Goal: Task Accomplishment & Management: Manage account settings

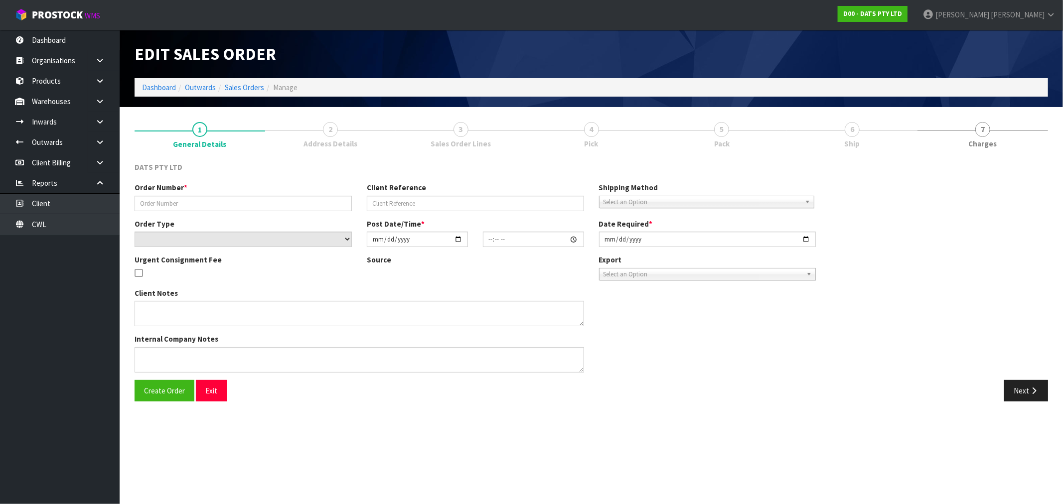
type input "9531Y100249848"
select select "number:0"
type input "[DATE]"
type input "08:57:00.000"
type input "[DATE]"
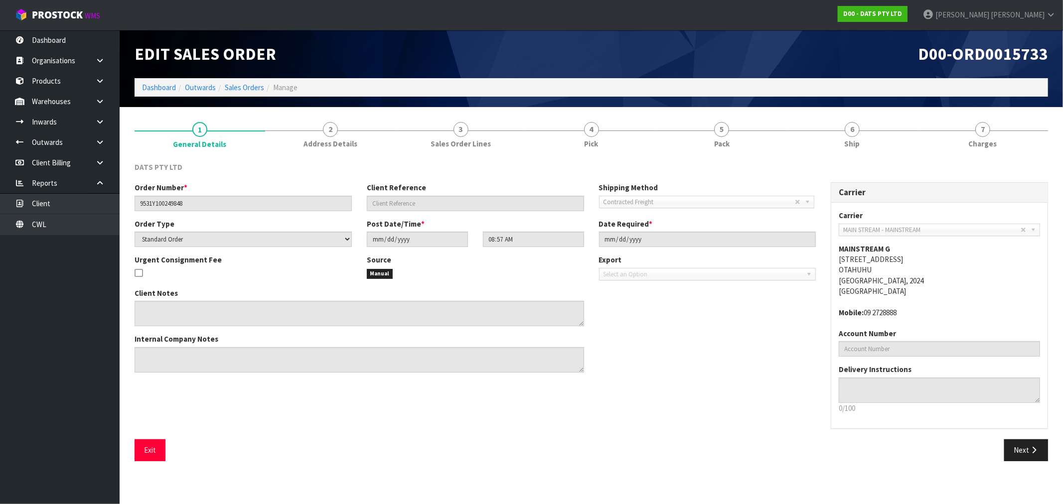
click at [1028, 110] on section "1 General Details 2 Address Details 3 Sales Order Lines 4 Pick 5 Pack 6 Ship 7 …" at bounding box center [591, 291] width 943 height 369
click at [1023, 125] on link "7 Charges" at bounding box center [982, 134] width 131 height 39
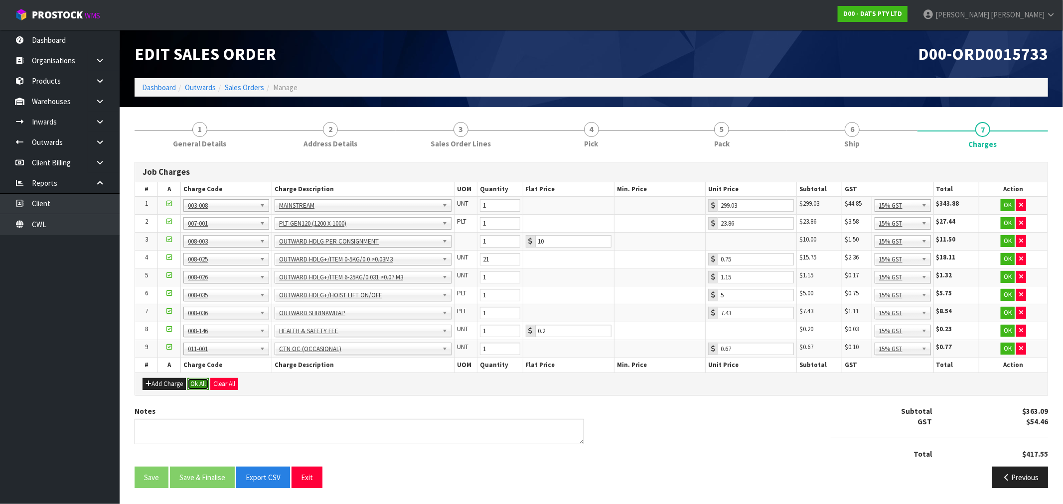
click at [206, 382] on button "Ok All" at bounding box center [197, 384] width 21 height 12
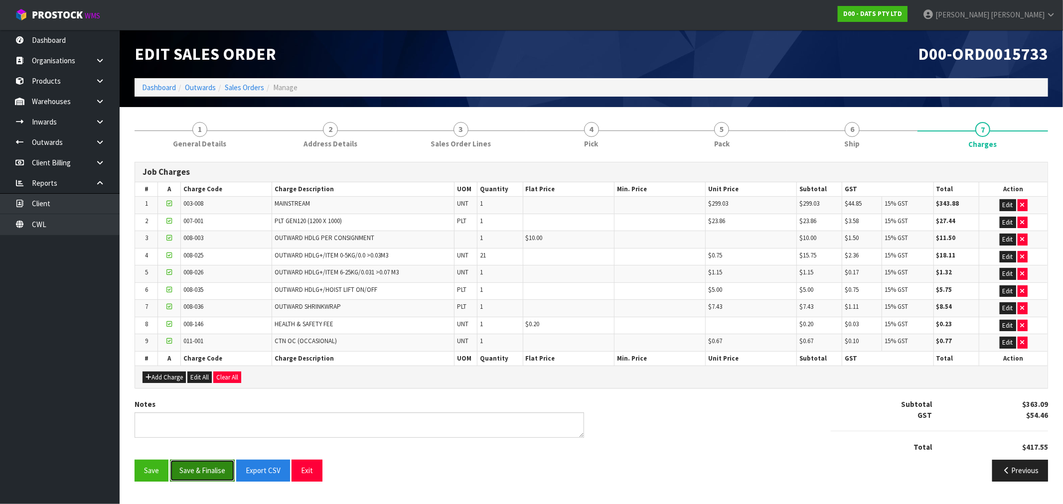
click at [214, 475] on button "Save & Finalise" at bounding box center [202, 470] width 65 height 21
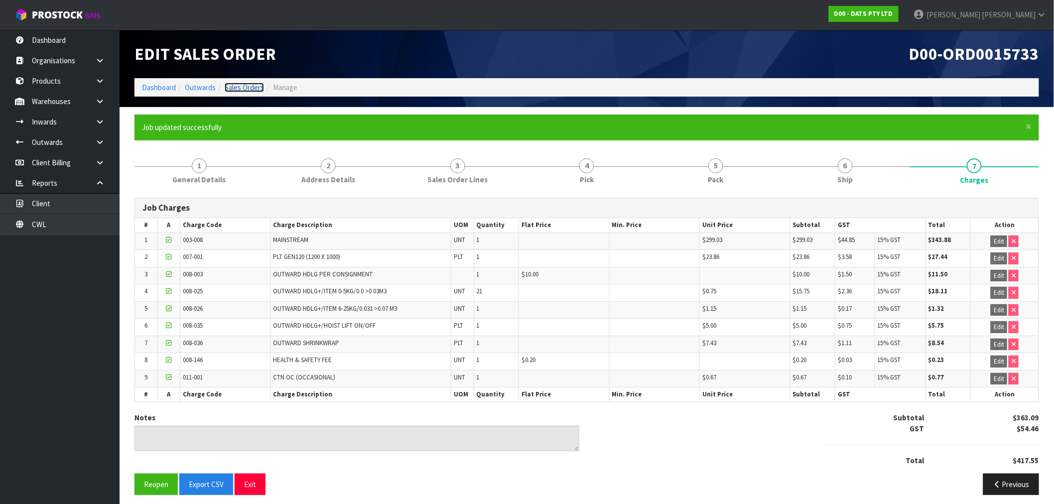
click at [256, 85] on link "Sales Orders" at bounding box center [244, 87] width 39 height 9
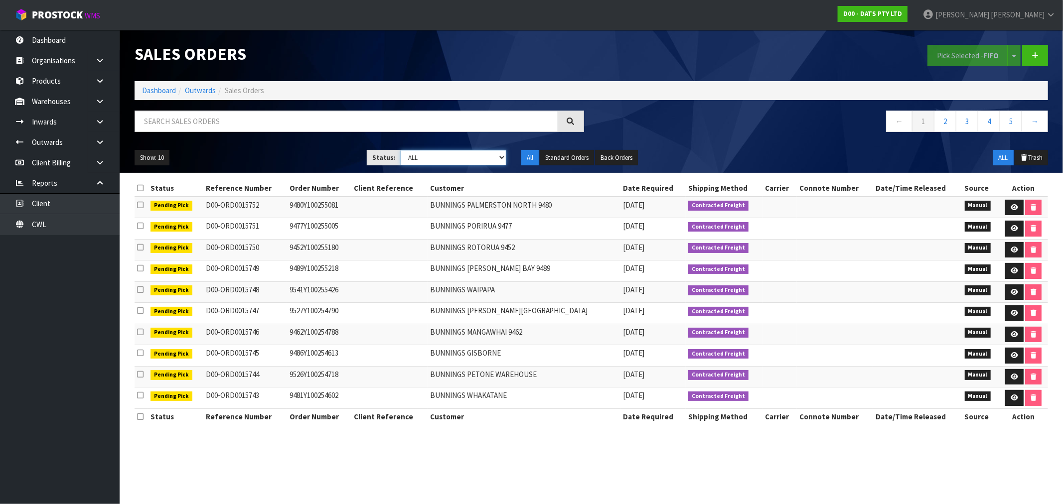
click at [448, 152] on select "Draft Pending Allocated Pending Pick Goods Picked Goods Packed Pending Charges …" at bounding box center [454, 157] width 106 height 15
select select "string:6"
click at [401, 150] on select "Draft Pending Allocated Pending Pick Goods Picked Goods Packed Pending Charges …" at bounding box center [454, 157] width 106 height 15
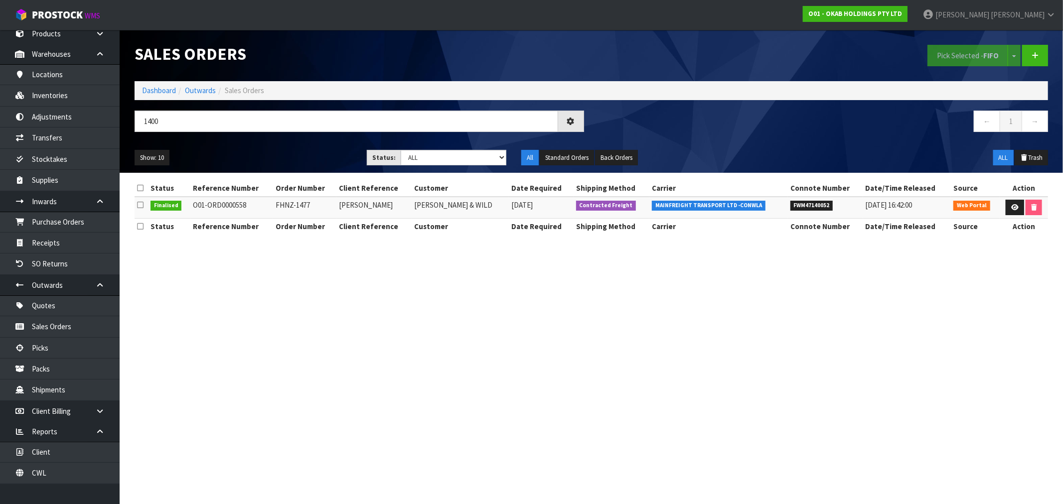
drag, startPoint x: 315, startPoint y: 206, endPoint x: 272, endPoint y: 203, distance: 43.4
click at [272, 203] on tr "Finalised O01-ORD0000558 FHNZ-1477 NICKLAUS PRETSCHERER WALTER & WILD 01/05/202…" at bounding box center [591, 207] width 913 height 21
click at [250, 205] on td "O01-ORD0000558" at bounding box center [231, 207] width 83 height 21
click at [249, 205] on td "O01-ORD0000558" at bounding box center [231, 207] width 83 height 21
drag, startPoint x: 249, startPoint y: 206, endPoint x: 336, endPoint y: 205, distance: 87.2
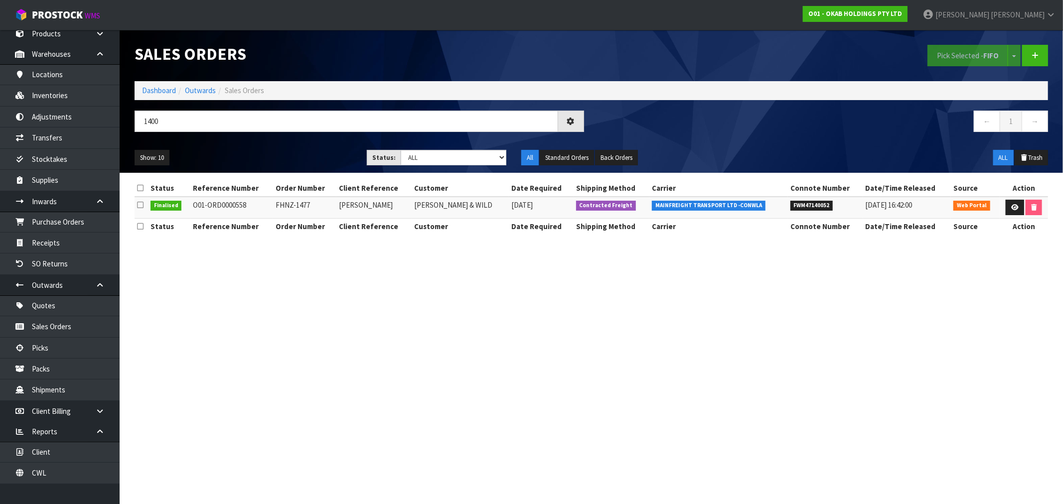
click at [193, 208] on td "O01-ORD0000558" at bounding box center [231, 207] width 83 height 21
copy td "O01-ORD0000558"
click at [225, 206] on td "O01-ORD0000558" at bounding box center [231, 207] width 83 height 21
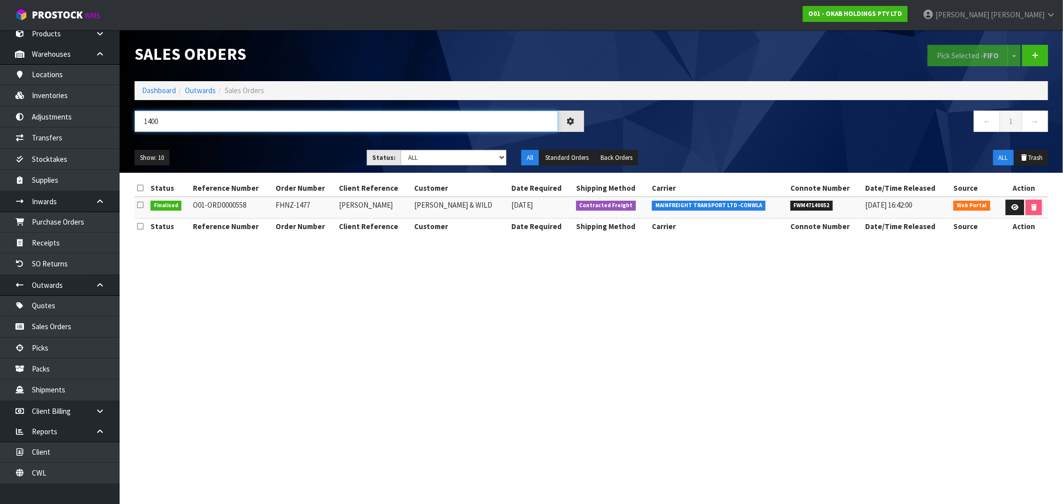
click at [187, 119] on input "1400" at bounding box center [347, 121] width 424 height 21
drag, startPoint x: 167, startPoint y: 116, endPoint x: 131, endPoint y: 117, distance: 36.4
click at [131, 117] on div "1400" at bounding box center [359, 125] width 464 height 29
paste input "#141"
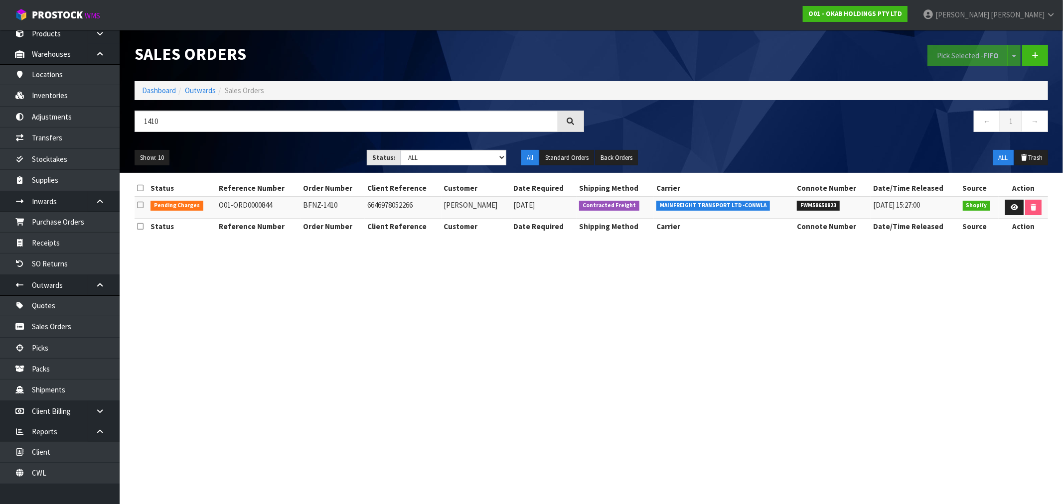
drag, startPoint x: 274, startPoint y: 208, endPoint x: 211, endPoint y: 210, distance: 62.8
click at [211, 210] on tr "Pending Charges O01-ORD0000844 BFNZ-1410 6646978052266 Mary Beaumont 10/09/2025…" at bounding box center [591, 207] width 913 height 21
click at [538, 217] on td "[DATE]" at bounding box center [544, 207] width 66 height 21
click at [527, 208] on span "[DATE]" at bounding box center [524, 204] width 21 height 9
drag, startPoint x: 557, startPoint y: 208, endPoint x: 491, endPoint y: 206, distance: 65.8
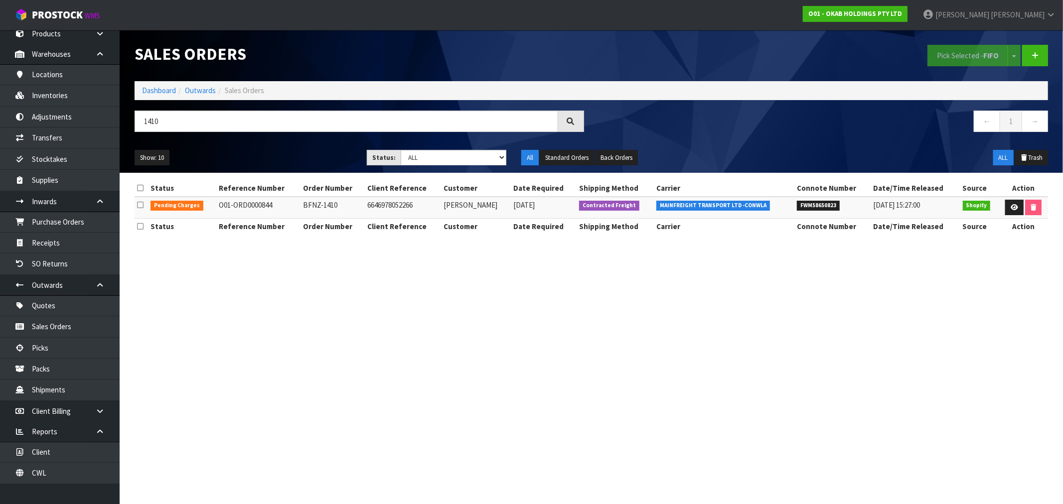
click at [491, 206] on tr "Pending Charges O01-ORD0000844 BFNZ-1410 6646978052266 Mary Beaumont 10/09/2025…" at bounding box center [591, 207] width 913 height 21
click at [831, 198] on td "FWM58650823" at bounding box center [832, 207] width 76 height 21
click at [823, 202] on span "FWM58650823" at bounding box center [818, 206] width 43 height 10
drag, startPoint x: 138, startPoint y: 119, endPoint x: 142, endPoint y: 122, distance: 5.7
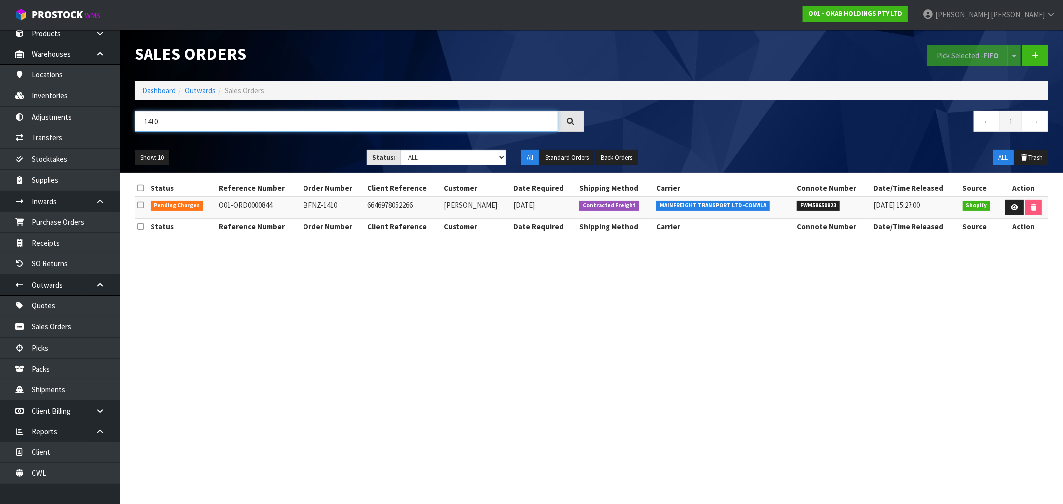
click at [142, 122] on input "1410" at bounding box center [347, 121] width 424 height 21
drag, startPoint x: 152, startPoint y: 124, endPoint x: 171, endPoint y: 124, distance: 19.4
click at [171, 124] on input "1410" at bounding box center [347, 121] width 424 height 21
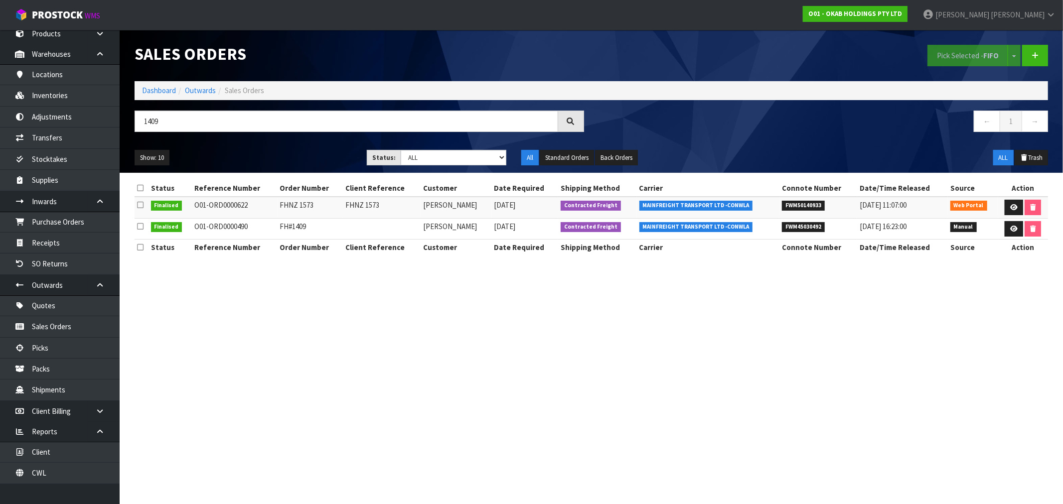
click at [285, 209] on td "FHNZ 1573" at bounding box center [311, 207] width 66 height 21
drag, startPoint x: 314, startPoint y: 227, endPoint x: 283, endPoint y: 228, distance: 31.4
click at [283, 228] on td "FH#1409" at bounding box center [311, 228] width 66 height 21
click at [227, 228] on td "O01-ORD0000490" at bounding box center [234, 228] width 85 height 21
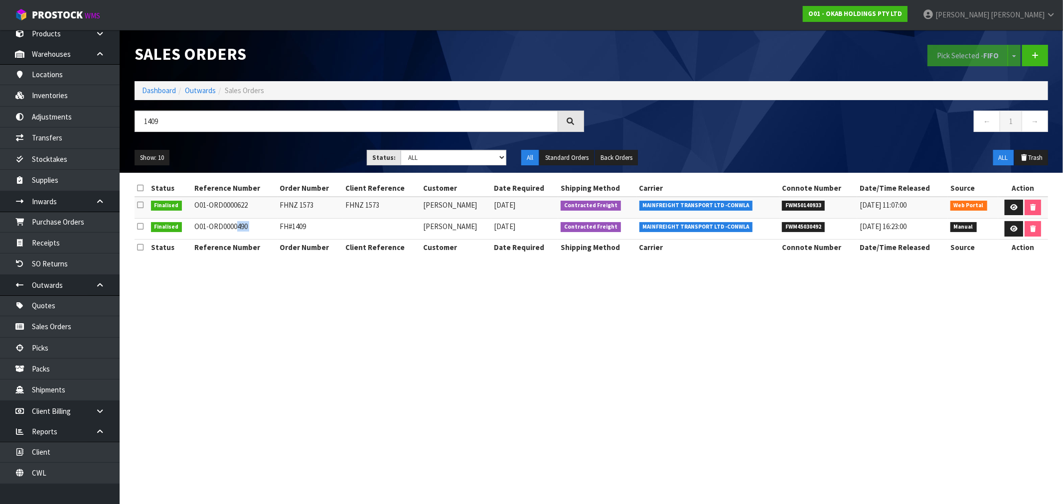
click at [227, 228] on td "O01-ORD0000490" at bounding box center [234, 228] width 85 height 21
click at [166, 116] on input "1409" at bounding box center [347, 121] width 424 height 21
type input "1403"
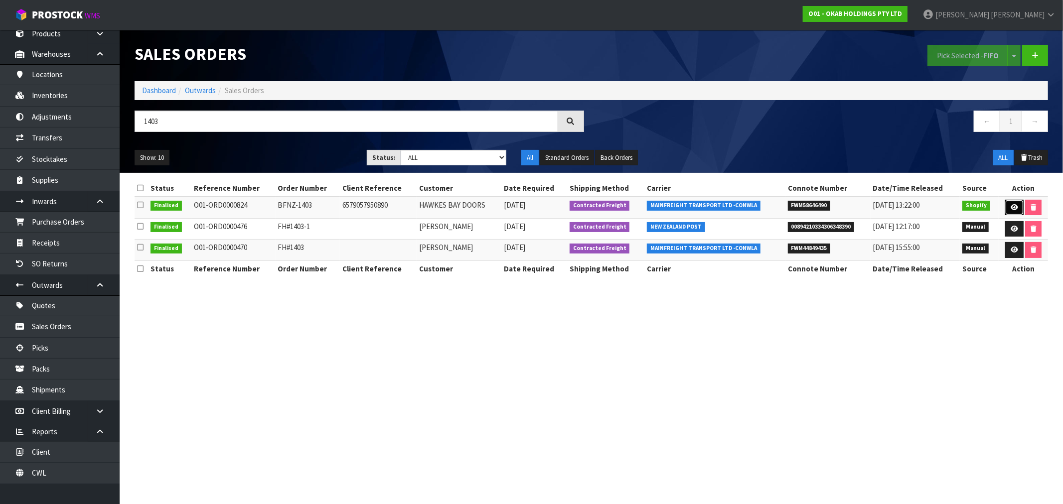
click at [1015, 211] on link at bounding box center [1014, 208] width 18 height 16
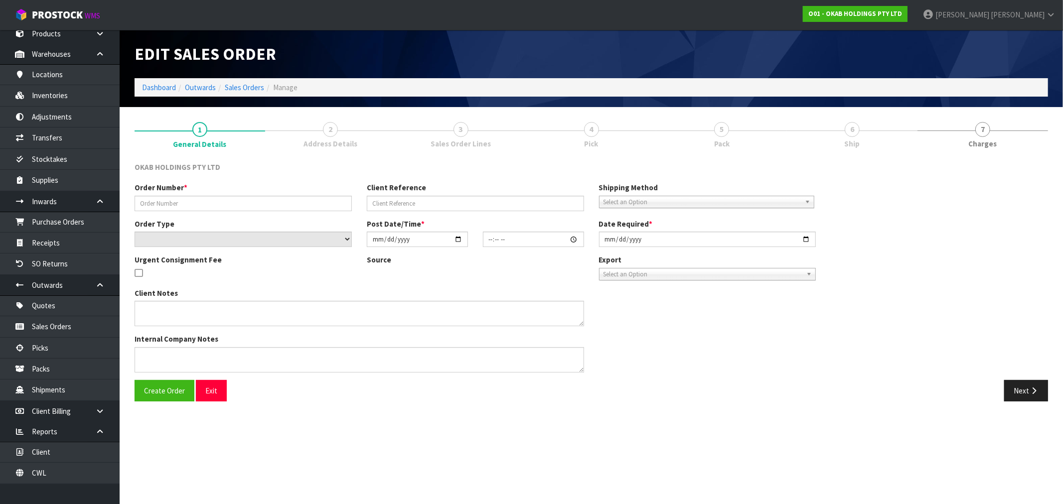
type input "BFNZ-1403"
type input "6579057950890"
select select "number:0"
type input "2025-07-16"
type input "10:07:57.000"
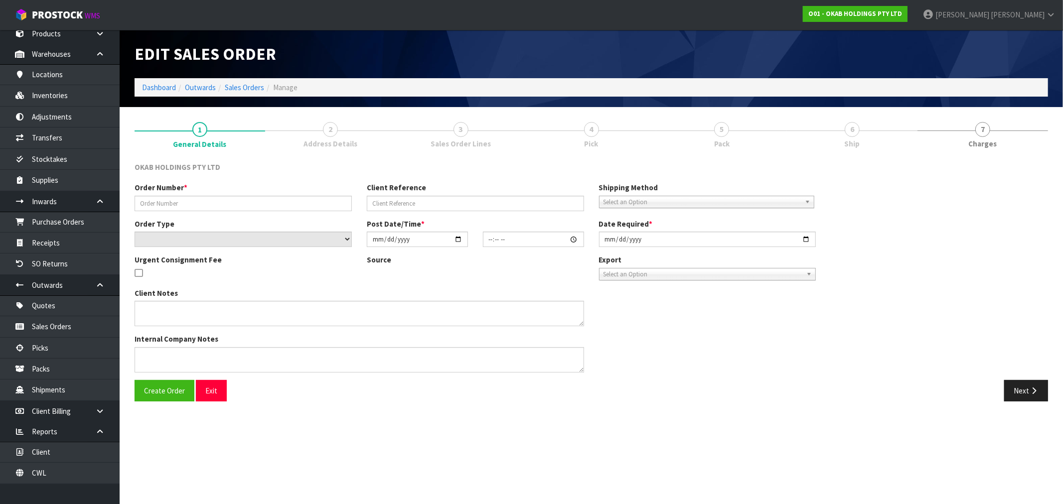
type input "2025-09-10"
type textarea "#1403 16 JULY AT 6:07 AM BRENDON HUGHES ONLINE STORE $1,410.00 COMPLETEPAID ATT…"
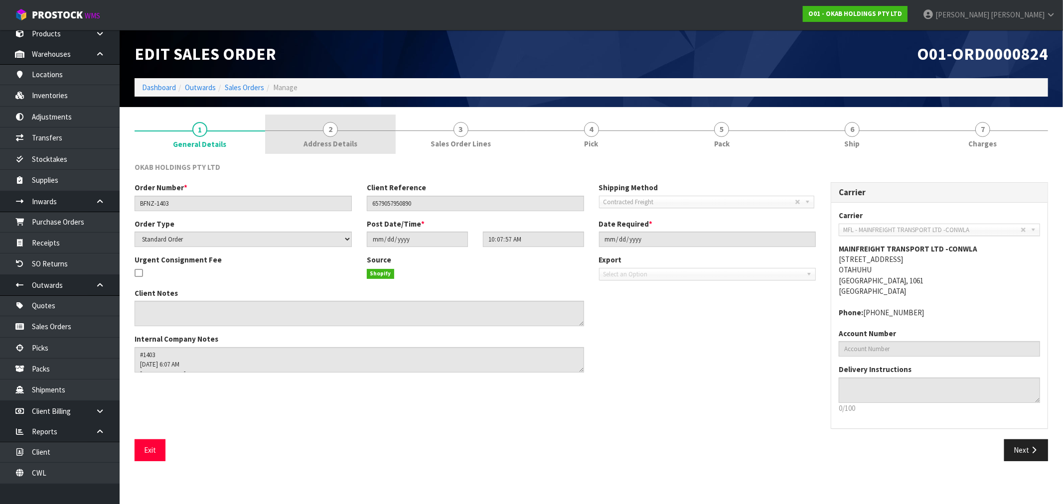
drag, startPoint x: 355, startPoint y: 140, endPoint x: 369, endPoint y: 159, distance: 24.3
click at [355, 140] on span "Address Details" at bounding box center [330, 144] width 54 height 10
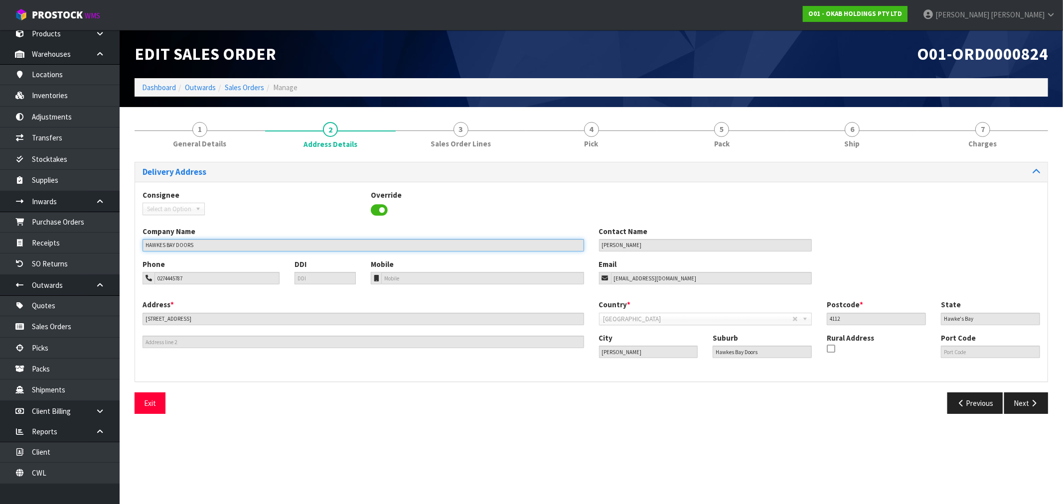
drag, startPoint x: 208, startPoint y: 245, endPoint x: 135, endPoint y: 243, distance: 73.3
click at [136, 243] on div "Company Name HAWKES BAY DOORS" at bounding box center [363, 238] width 456 height 25
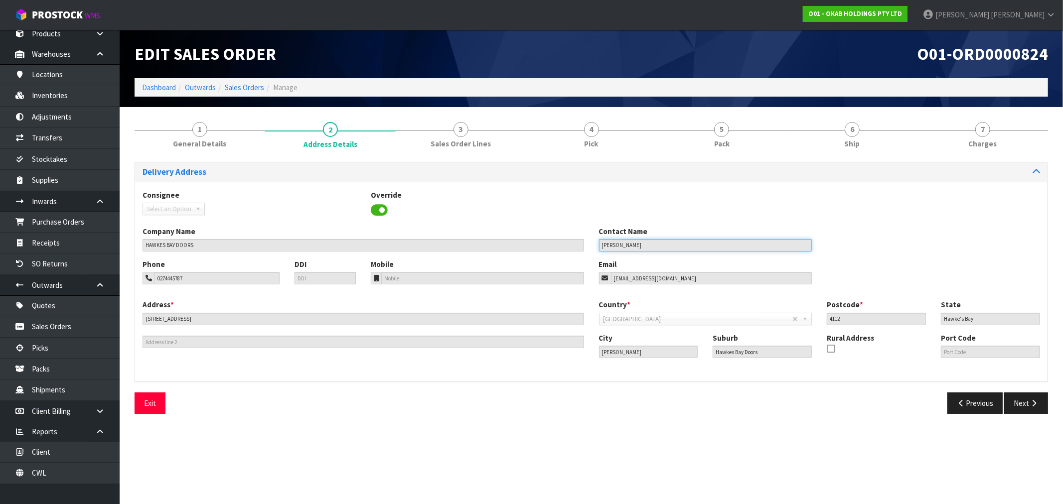
click at [664, 243] on input "Brendon Hughes" at bounding box center [705, 245] width 213 height 12
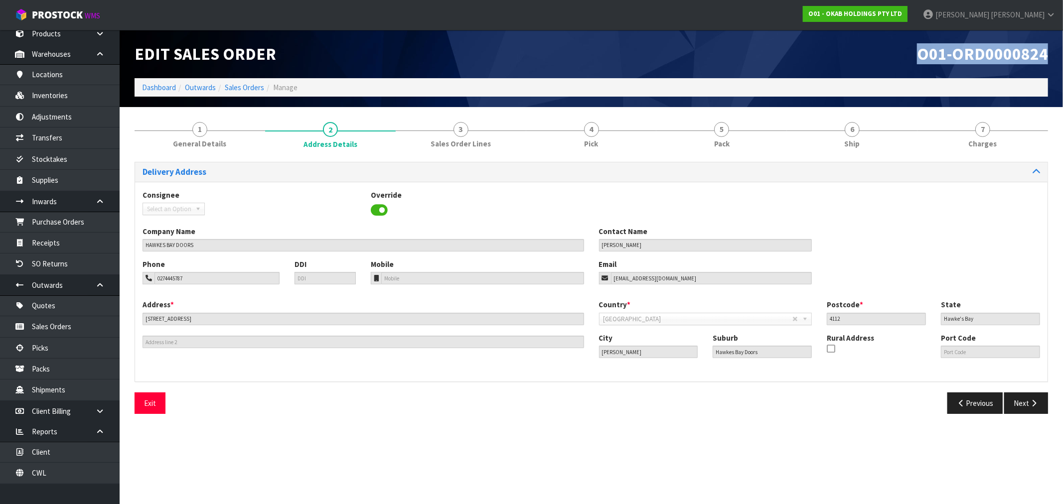
drag, startPoint x: 1022, startPoint y: 55, endPoint x: 909, endPoint y: 52, distance: 113.1
click at [909, 52] on div "O01-ORD0000824" at bounding box center [823, 54] width 464 height 48
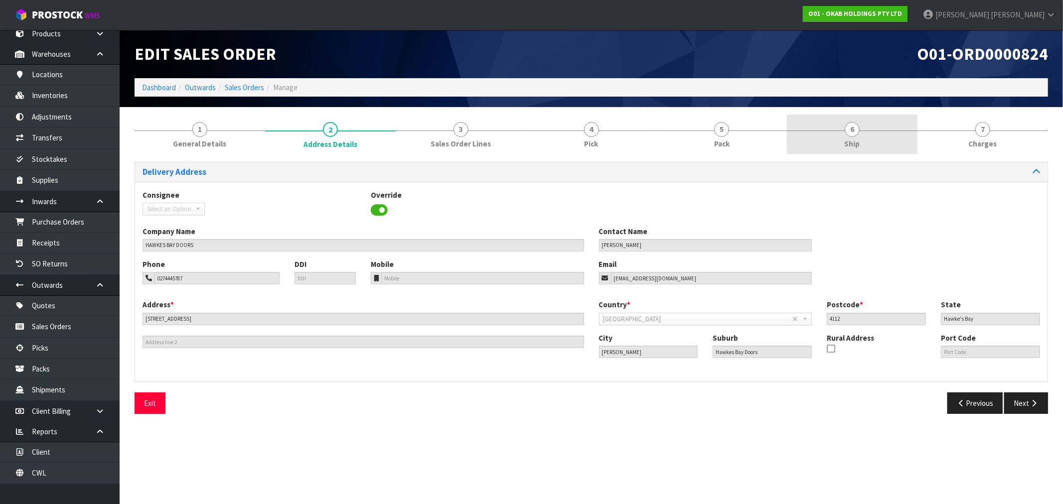
drag, startPoint x: 869, startPoint y: 140, endPoint x: 858, endPoint y: 143, distance: 11.4
click at [869, 140] on link "6 Ship" at bounding box center [852, 134] width 131 height 39
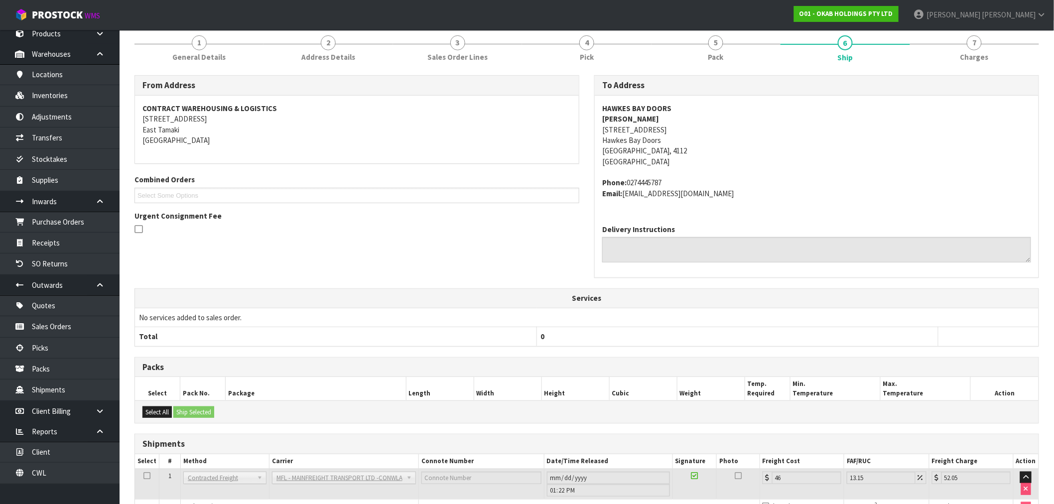
scroll to position [146, 0]
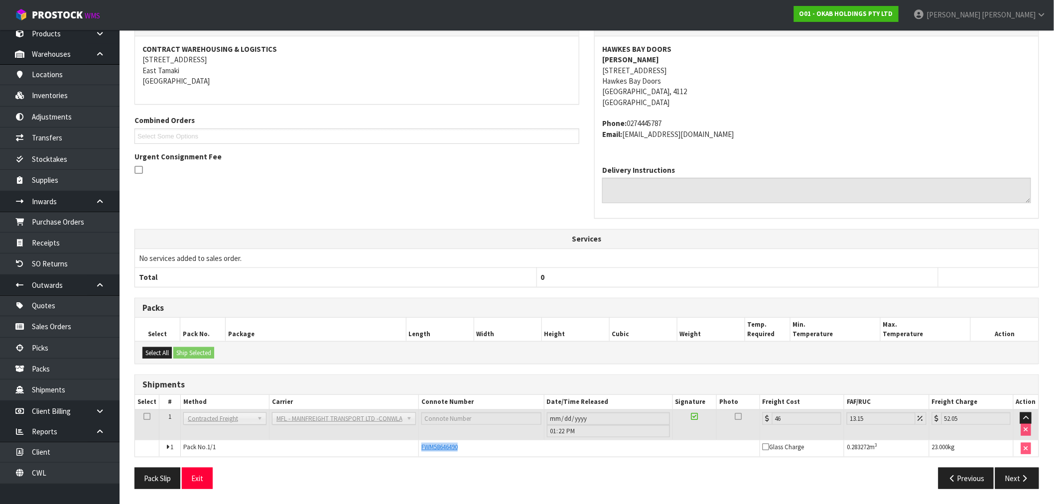
drag, startPoint x: 440, startPoint y: 448, endPoint x: 295, endPoint y: 439, distance: 145.3
click at [374, 448] on tr "1 Pack No. 1/1 FWM58646490 Glass Charge 0.283272 m 3 23.000 kg" at bounding box center [587, 448] width 904 height 17
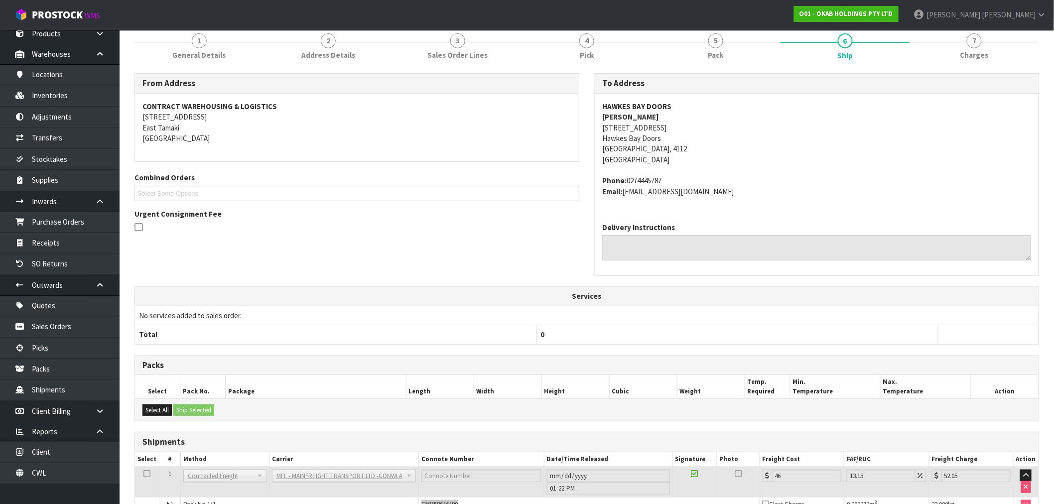
scroll to position [0, 0]
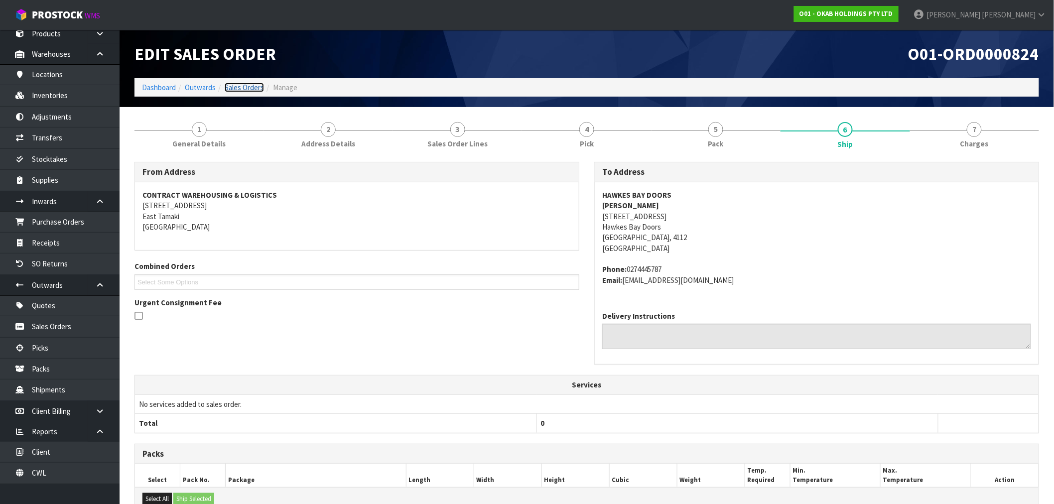
click at [231, 88] on link "Sales Orders" at bounding box center [244, 87] width 39 height 9
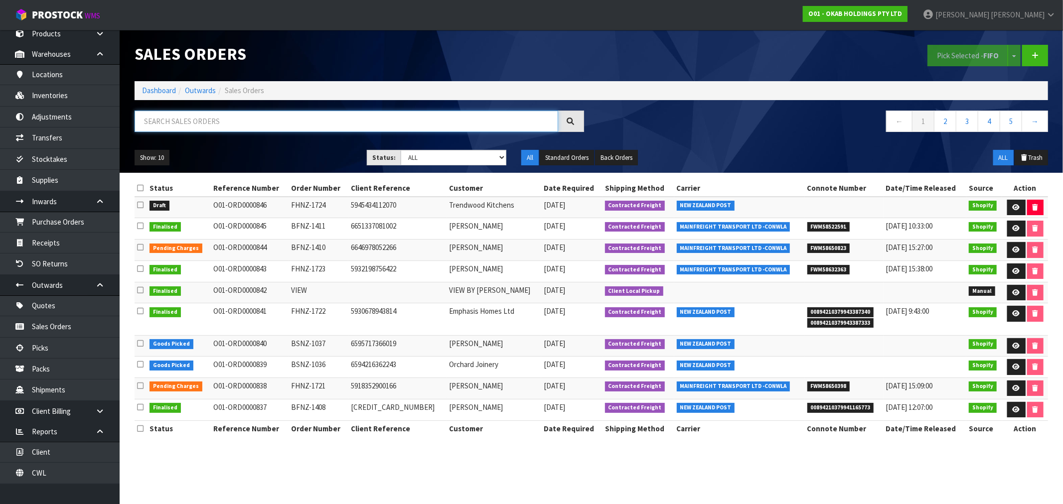
click at [169, 131] on input "text" at bounding box center [347, 121] width 424 height 21
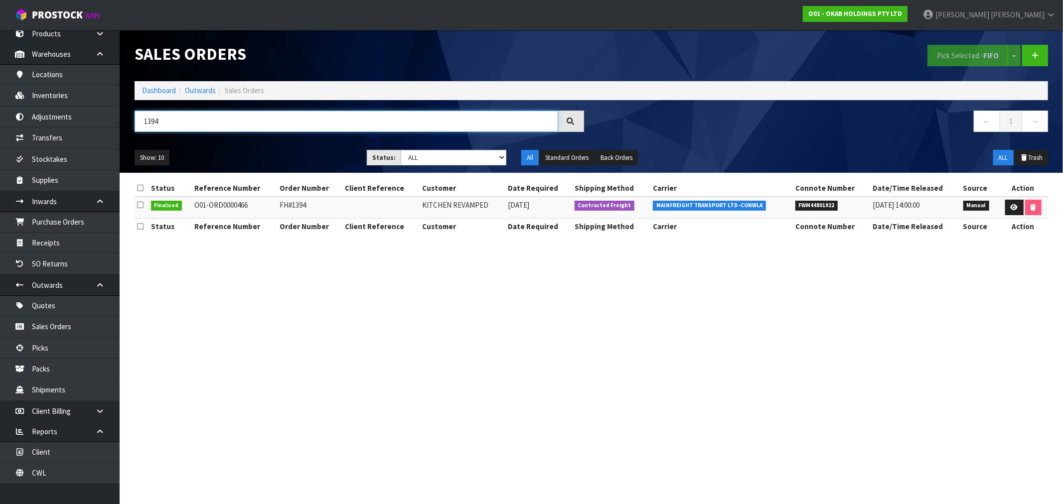
drag, startPoint x: 181, startPoint y: 125, endPoint x: 153, endPoint y: 121, distance: 28.6
click at [153, 121] on input "1394" at bounding box center [347, 121] width 424 height 21
type input "1389"
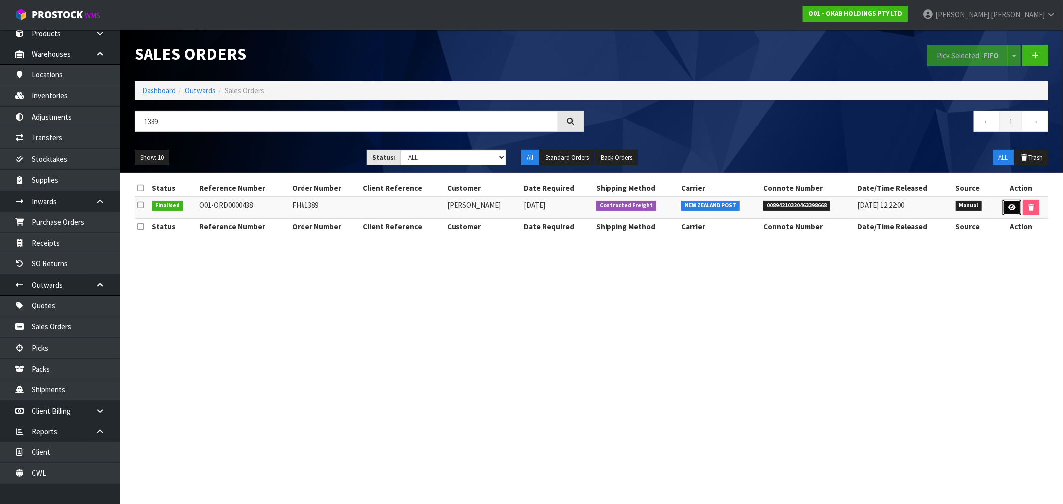
click at [1010, 201] on link at bounding box center [1012, 208] width 18 height 16
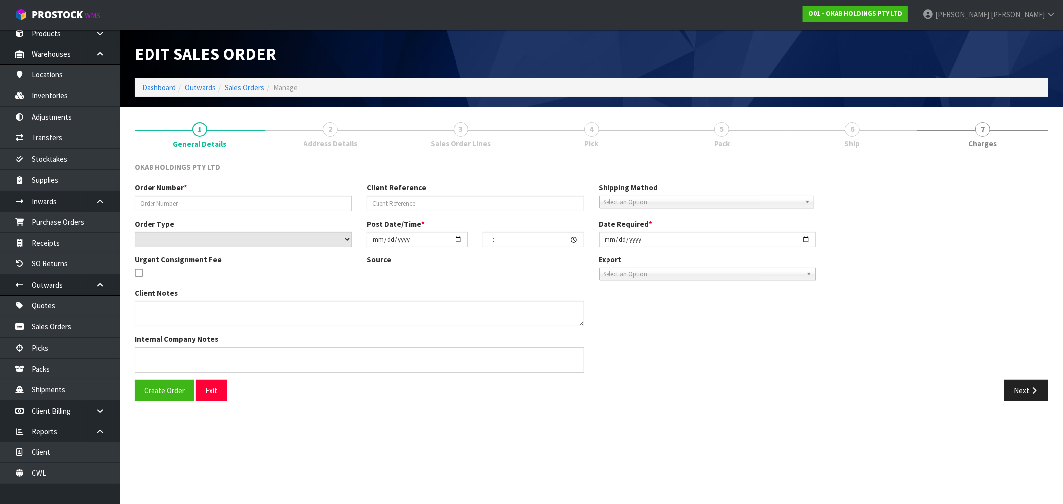
type input "FH#1389"
select select "number:0"
type input "2022-10-03"
type input "15:05:00.000"
type input "2022-10-03"
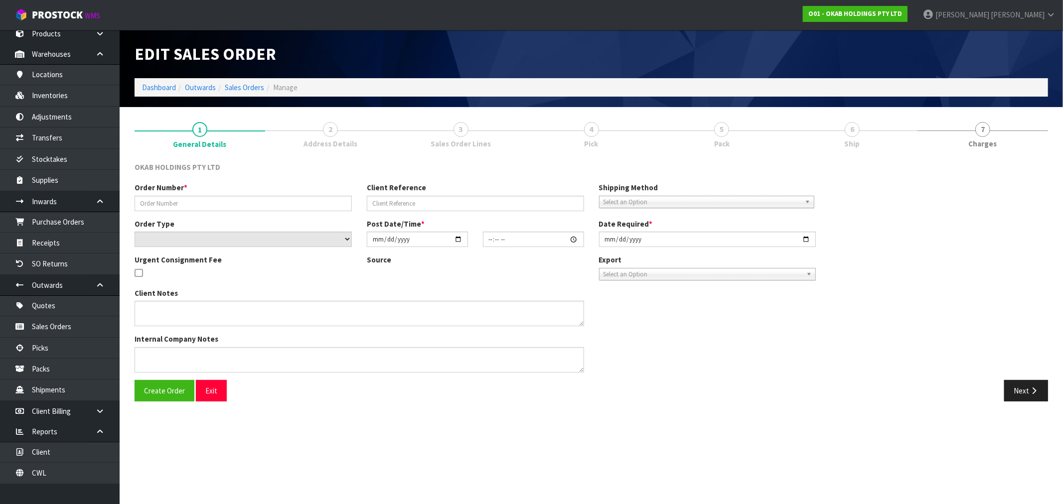
type textarea "PLEASE CALL SANDY ON +64274148318 TO ARRANGE DELIVERY."
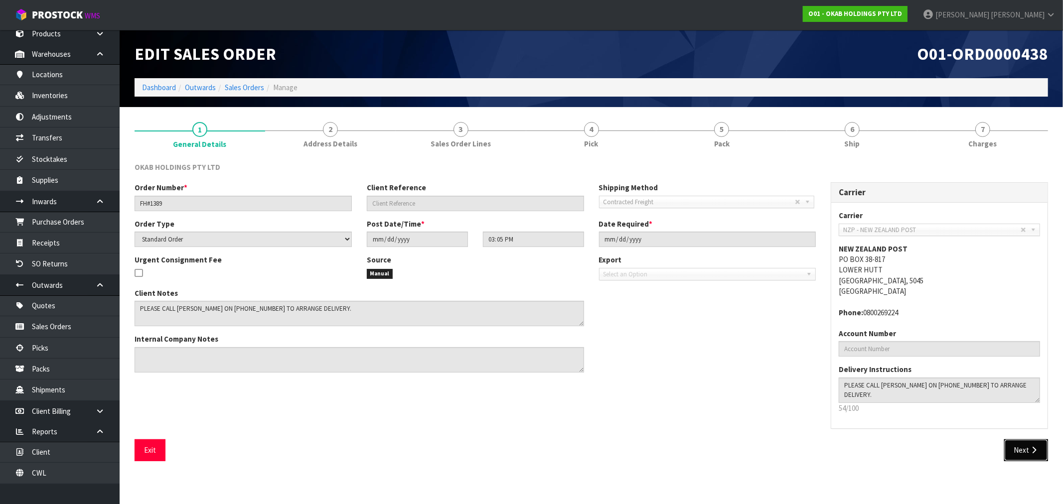
click at [1025, 447] on button "Next" at bounding box center [1026, 449] width 44 height 21
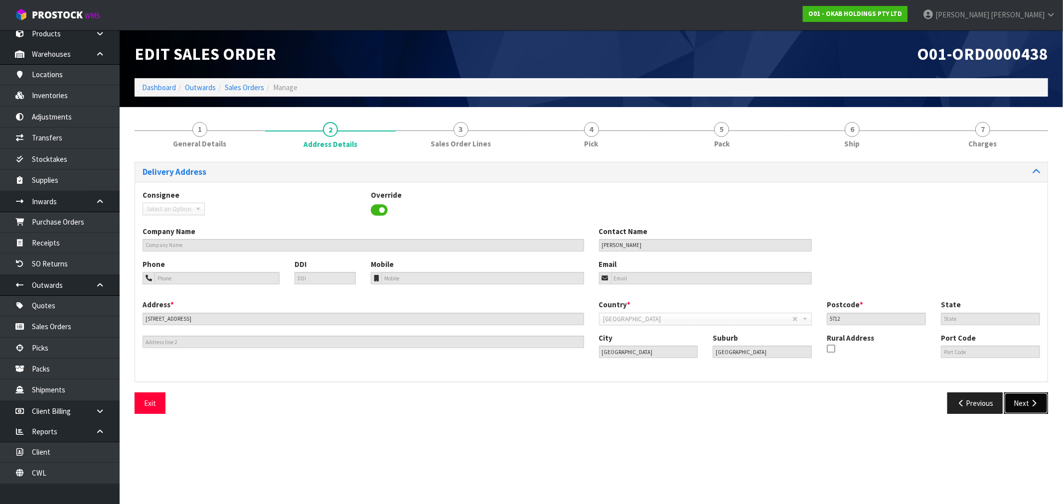
click at [1032, 410] on button "Next" at bounding box center [1026, 403] width 44 height 21
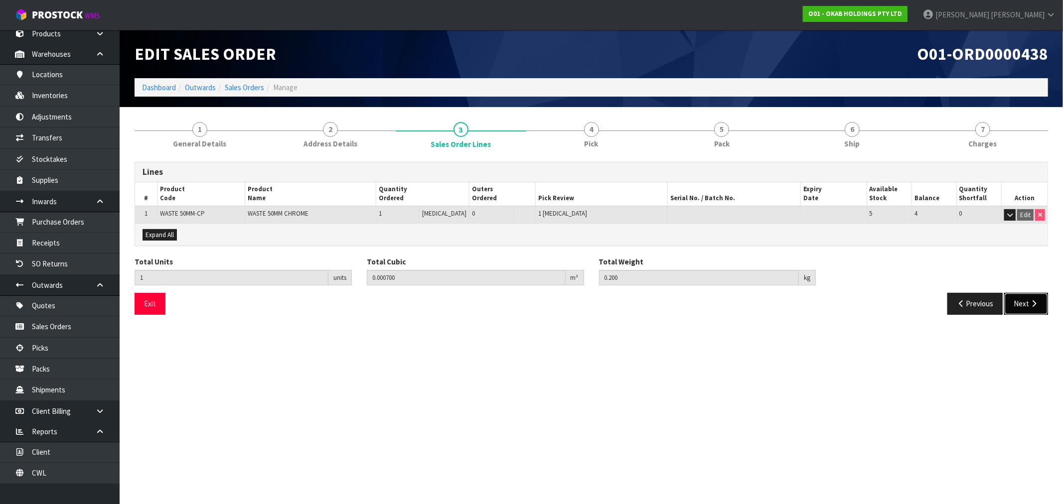
click at [1038, 304] on button "Next" at bounding box center [1026, 303] width 44 height 21
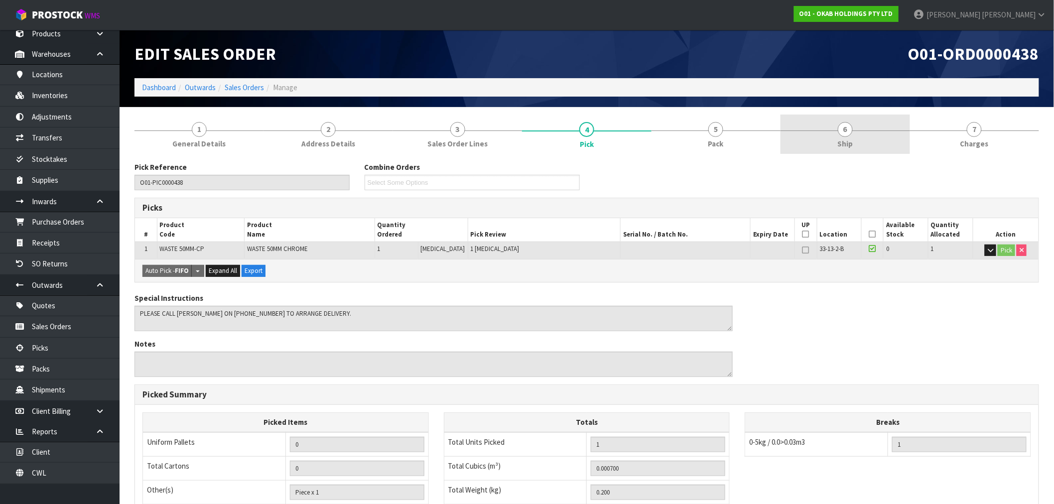
drag, startPoint x: 834, startPoint y: 125, endPoint x: 837, endPoint y: 147, distance: 22.1
click at [834, 126] on link "6 Ship" at bounding box center [845, 134] width 129 height 39
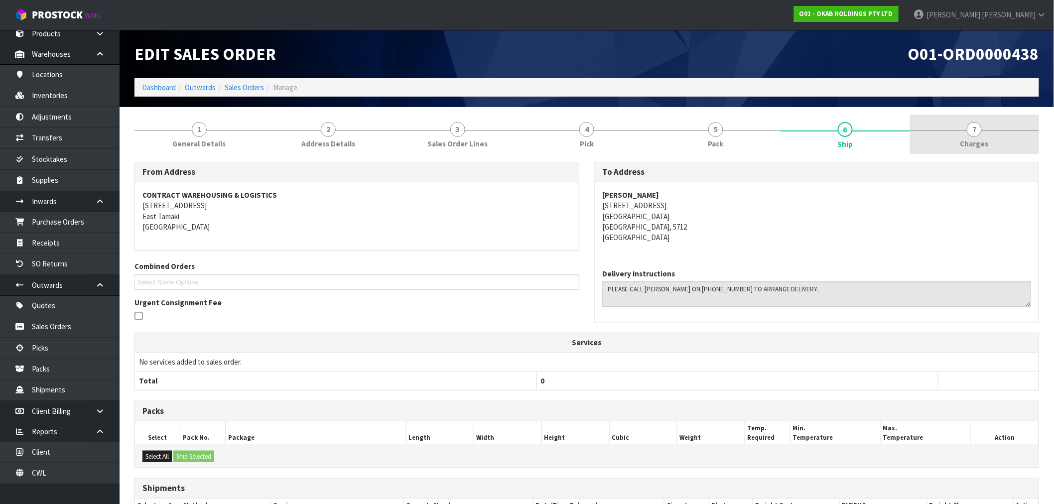
drag, startPoint x: 1040, startPoint y: 117, endPoint x: 1024, endPoint y: 122, distance: 17.2
click at [1040, 117] on div "1 General Details 2 Address Details 3 Sales Order Lines 4 Pick 5 Pack 6 Ship 7 …" at bounding box center [587, 361] width 920 height 492
drag, startPoint x: 990, startPoint y: 132, endPoint x: 974, endPoint y: 135, distance: 16.3
click at [990, 132] on link "7 Charges" at bounding box center [974, 134] width 129 height 39
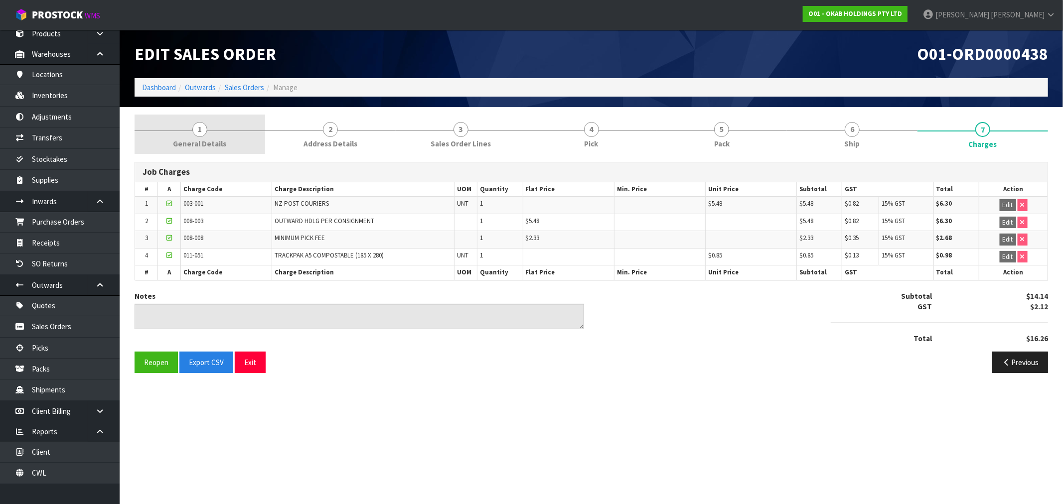
click at [237, 146] on link "1 General Details" at bounding box center [200, 134] width 131 height 39
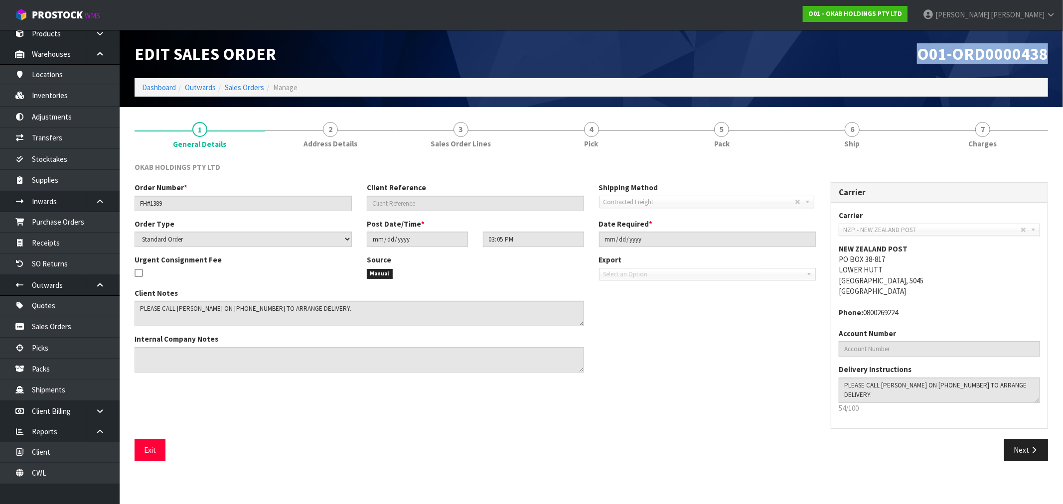
drag, startPoint x: 1046, startPoint y: 58, endPoint x: 909, endPoint y: 57, distance: 137.0
click at [909, 57] on div "O01-ORD0000438" at bounding box center [823, 54] width 464 height 48
click at [329, 157] on div "OKAB HOLDINGS PTY LTD Order Number * FH#1389 Client Reference Shipping Method C…" at bounding box center [591, 311] width 913 height 314
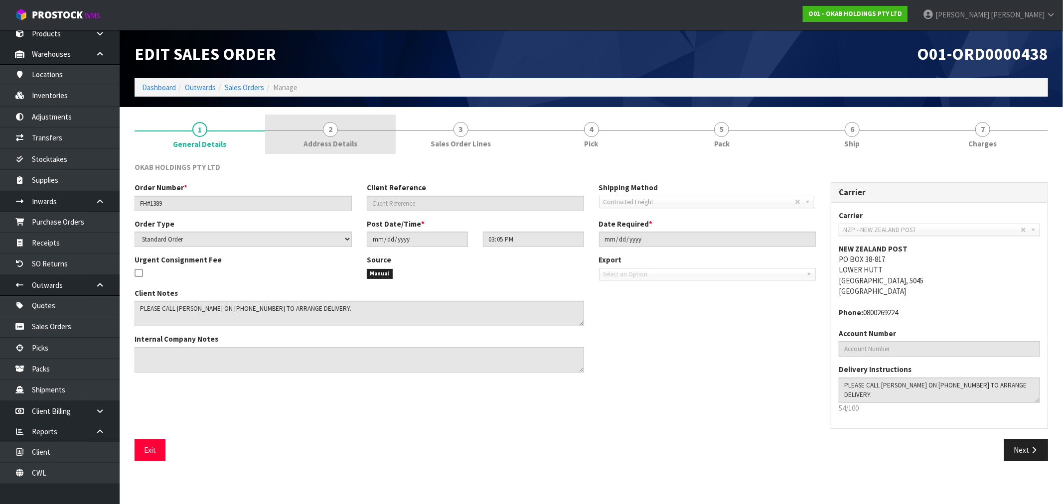
click at [335, 131] on span "2" at bounding box center [330, 129] width 15 height 15
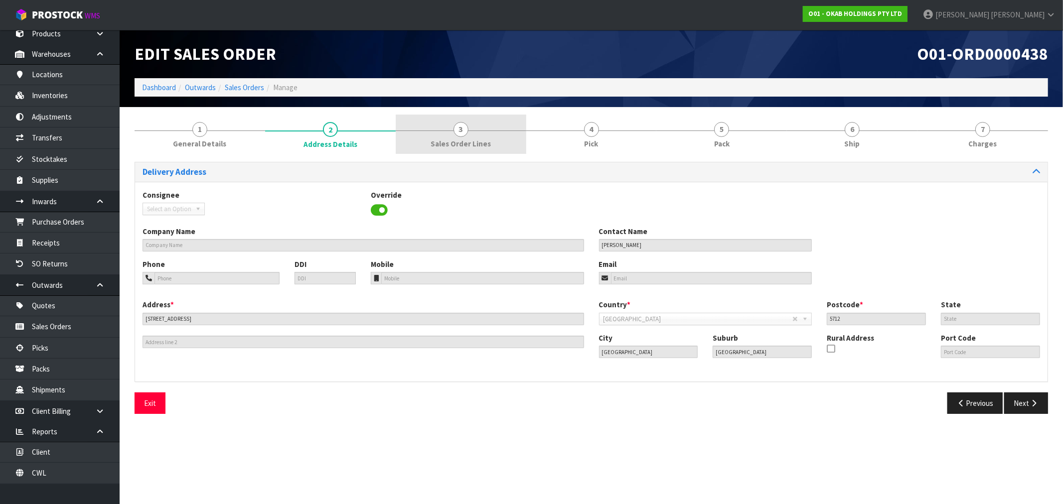
click at [459, 137] on link "3 Sales Order Lines" at bounding box center [461, 134] width 131 height 39
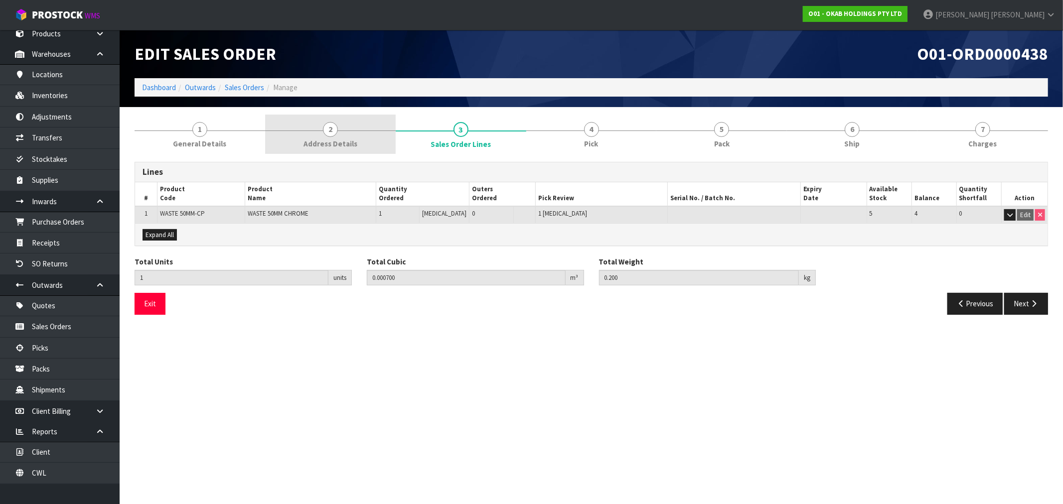
click at [303, 133] on link "2 Address Details" at bounding box center [330, 134] width 131 height 39
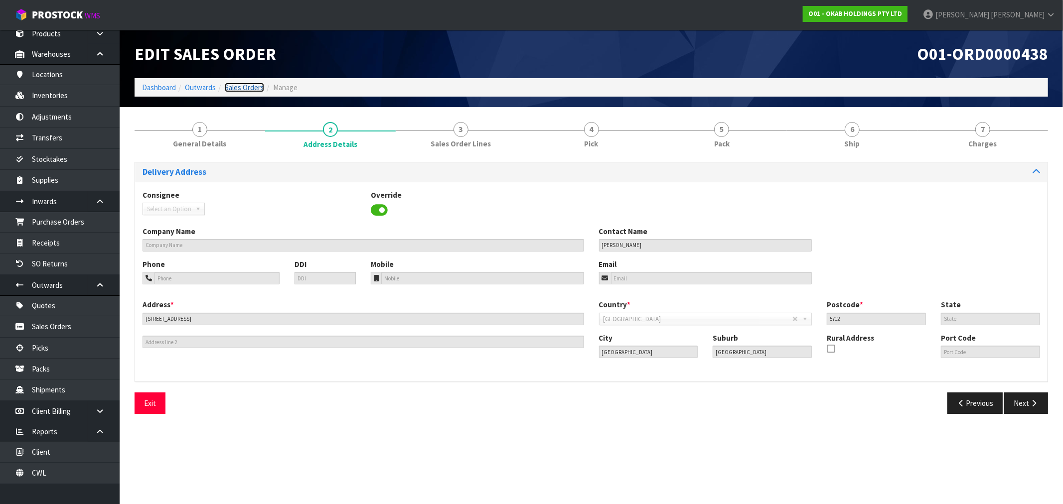
click at [253, 85] on link "Sales Orders" at bounding box center [244, 87] width 39 height 9
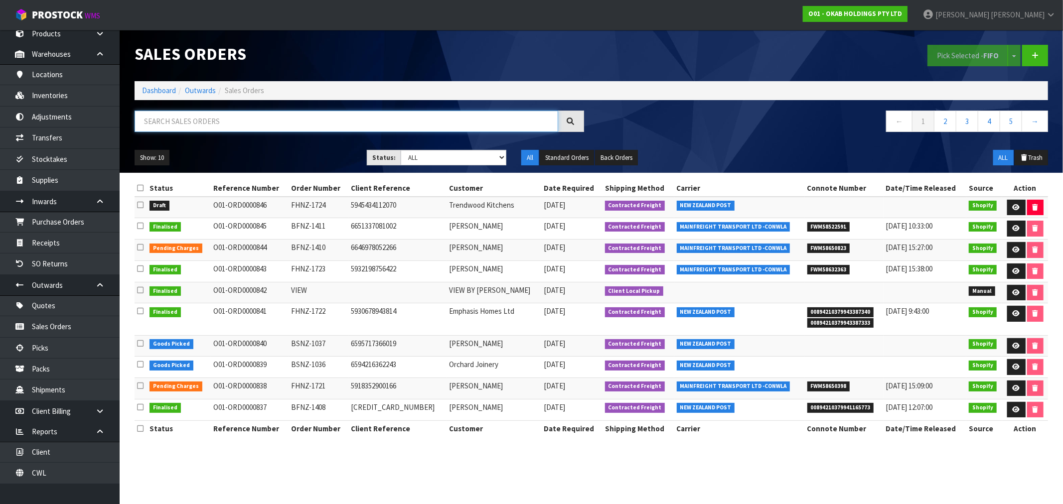
click at [215, 123] on input "text" at bounding box center [347, 121] width 424 height 21
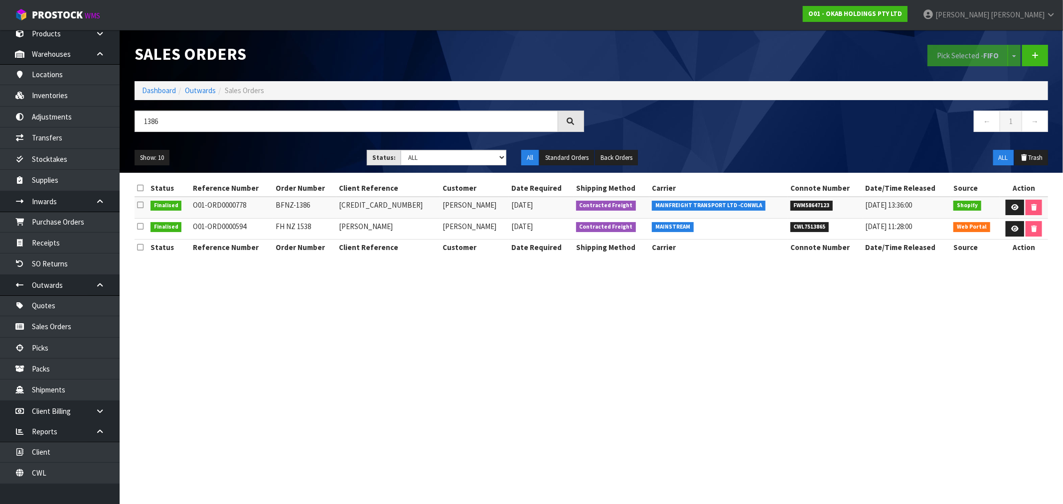
click at [237, 207] on td "O01-ORD0000778" at bounding box center [231, 207] width 83 height 21
click at [236, 207] on td "O01-ORD0000778" at bounding box center [231, 207] width 83 height 21
click at [814, 202] on span "FWM58647123" at bounding box center [811, 206] width 43 height 10
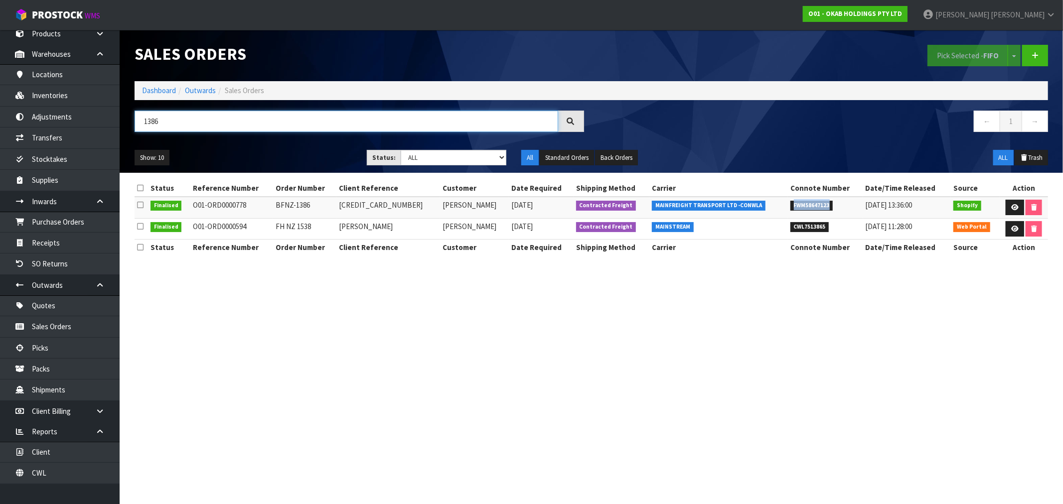
click at [268, 127] on input "1386" at bounding box center [347, 121] width 424 height 21
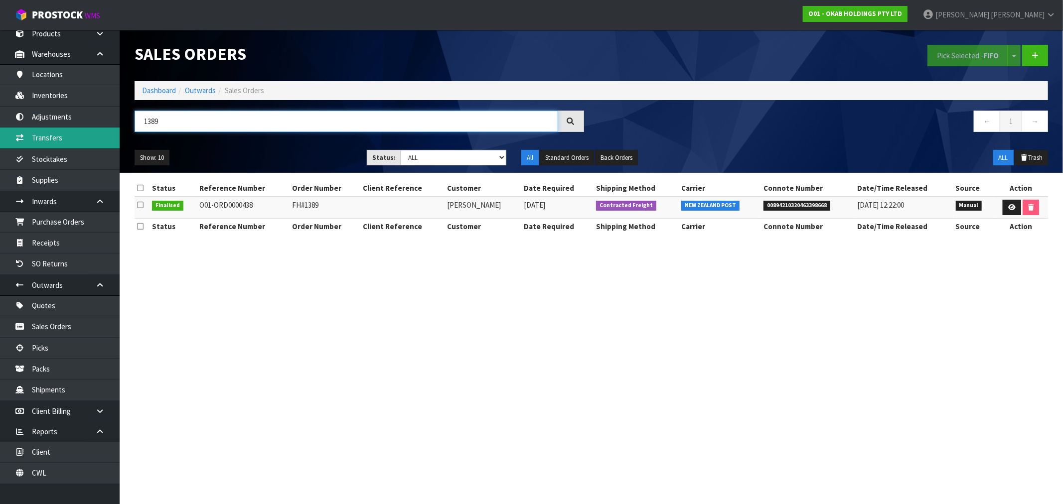
drag, startPoint x: 183, startPoint y: 123, endPoint x: 92, endPoint y: 127, distance: 90.8
click at [94, 125] on body "Toggle navigation ProStock WMS O01 - OKAB HOLDINGS PTY LTD Rocio Lopez Logout D…" at bounding box center [531, 252] width 1063 height 504
paste input "O01-ORD0000820"
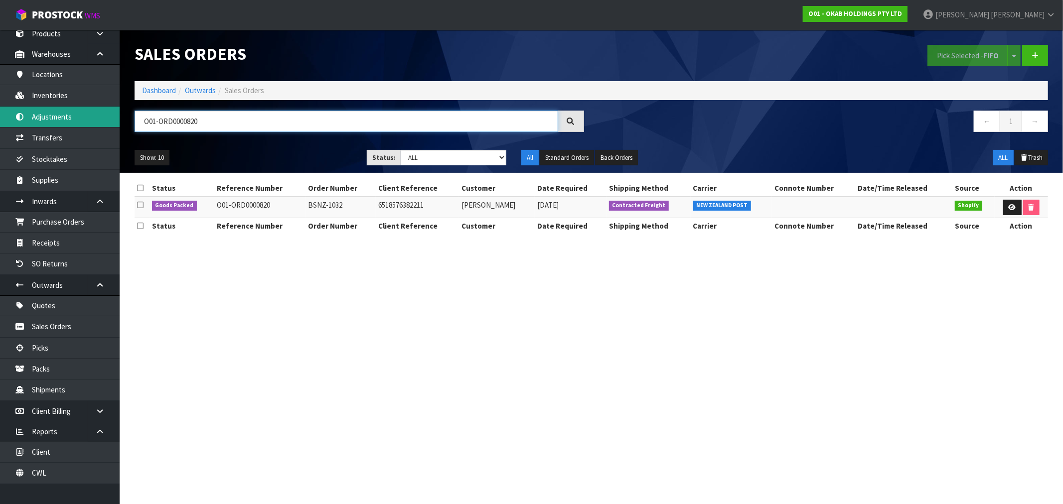
drag, startPoint x: 209, startPoint y: 117, endPoint x: 87, endPoint y: 126, distance: 122.4
click at [106, 120] on body "Toggle navigation ProStock WMS O01 - OKAB HOLDINGS PTY LTD Rocio Lopez Logout D…" at bounding box center [531, 252] width 1063 height 504
paste input "" O01-ORD0000831""
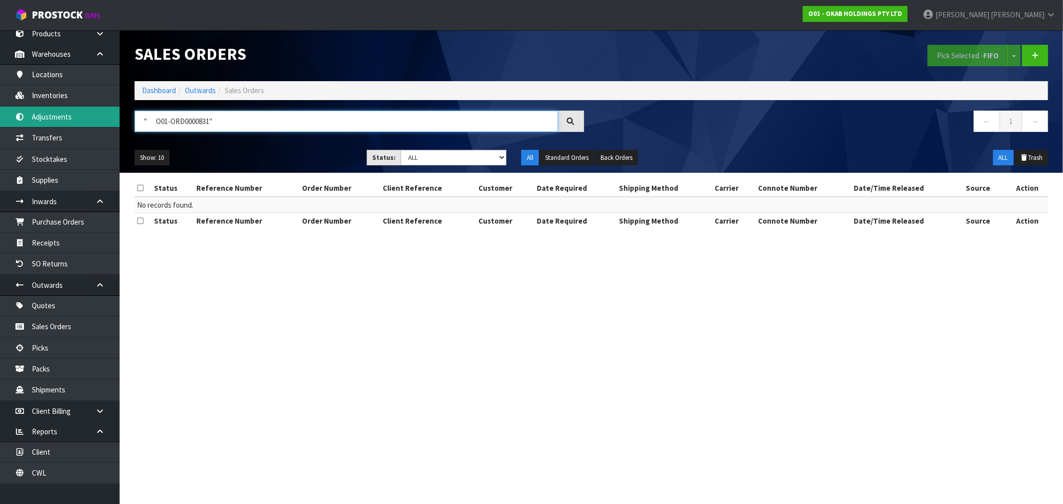
drag, startPoint x: 221, startPoint y: 121, endPoint x: 105, endPoint y: 123, distance: 115.6
click at [105, 123] on body "Toggle navigation ProStock WMS O01 - OKAB HOLDINGS PTY LTD Rocio Lopez Logout D…" at bounding box center [531, 252] width 1063 height 504
paste input "text"
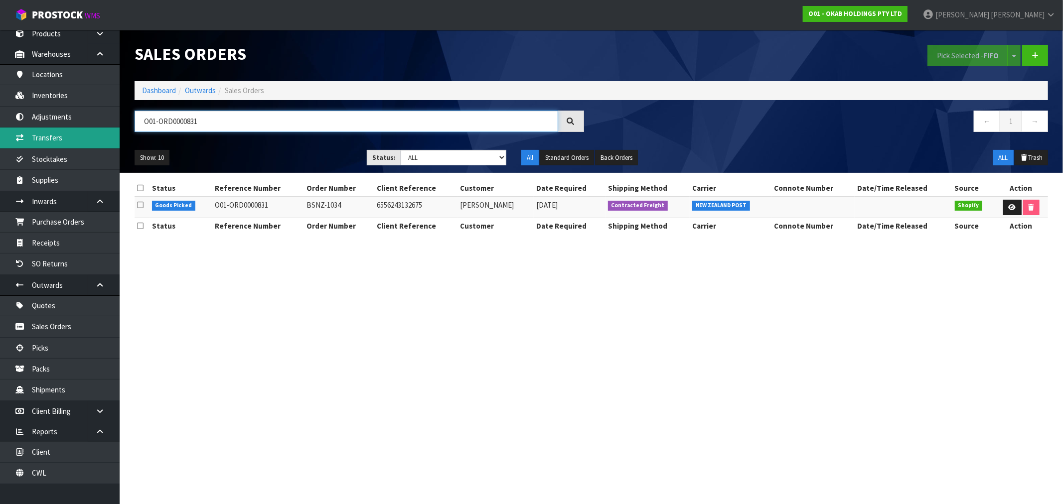
drag, startPoint x: 173, startPoint y: 123, endPoint x: 95, endPoint y: 133, distance: 78.9
click at [99, 132] on body "Toggle navigation ProStock WMS O01 - OKAB HOLDINGS PTY LTD Rocio Lopez Logout D…" at bounding box center [531, 252] width 1063 height 504
paste input "9"
drag, startPoint x: 178, startPoint y: 121, endPoint x: 104, endPoint y: 122, distance: 74.8
click at [127, 121] on div "O01-ORD0000839" at bounding box center [359, 125] width 464 height 29
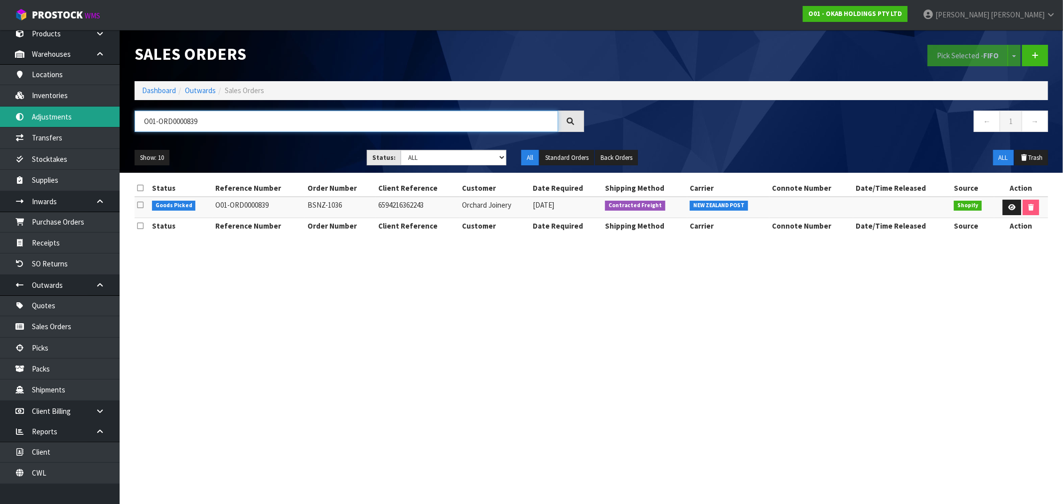
paste input "" O01-ORD0000840""
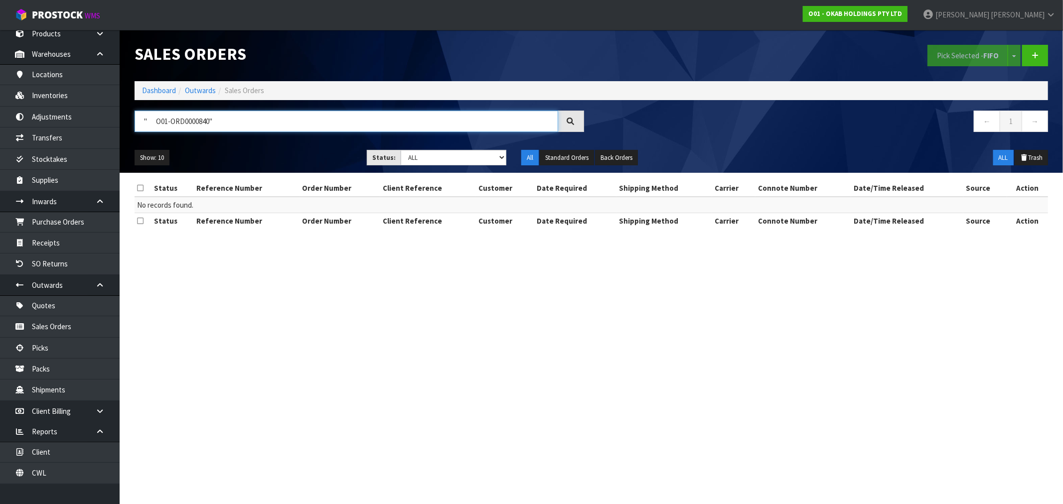
drag, startPoint x: 226, startPoint y: 125, endPoint x: 213, endPoint y: 123, distance: 13.5
click at [213, 123] on input "" O01-ORD0000840"" at bounding box center [347, 121] width 424 height 21
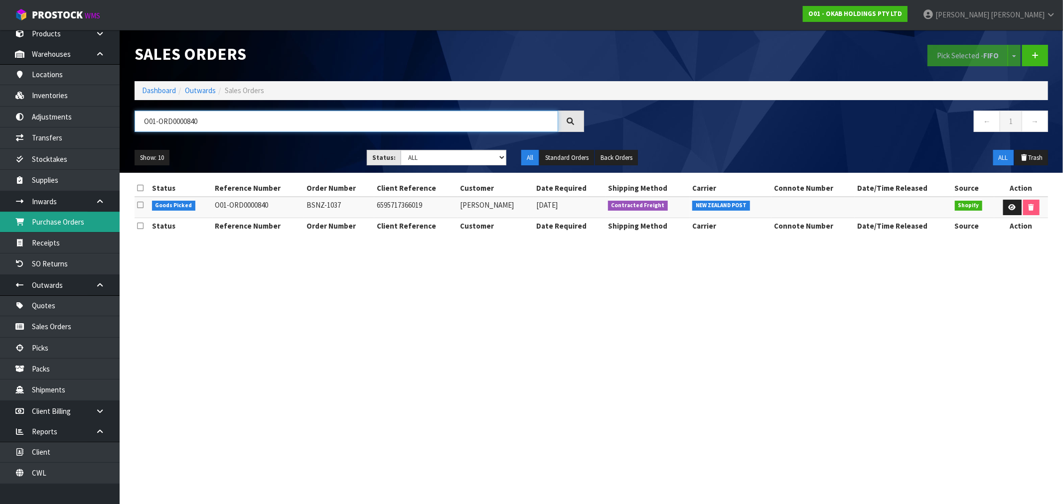
type input "O01-ORD0000840"
click at [157, 90] on link "Dashboard" at bounding box center [159, 90] width 34 height 9
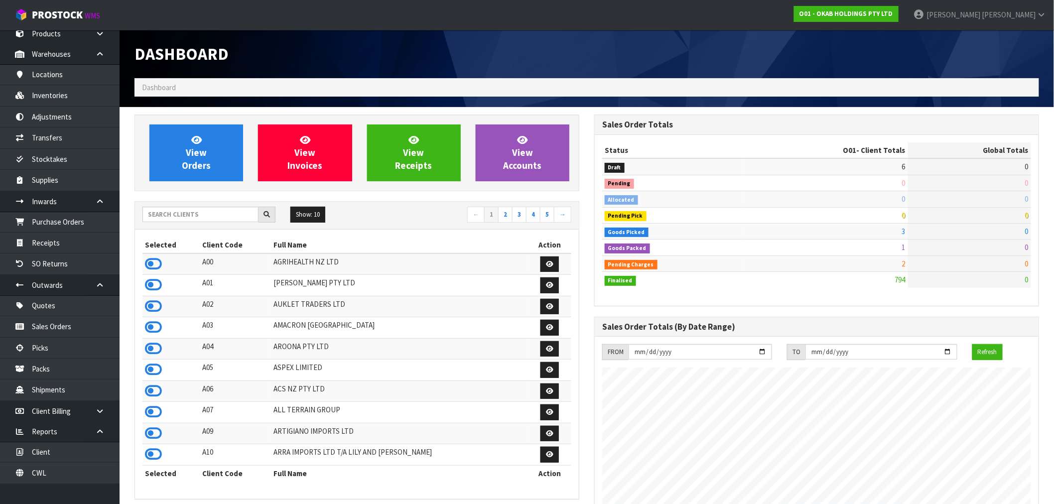
scroll to position [626, 460]
click at [187, 220] on input "text" at bounding box center [201, 214] width 116 height 15
type input "Y01"
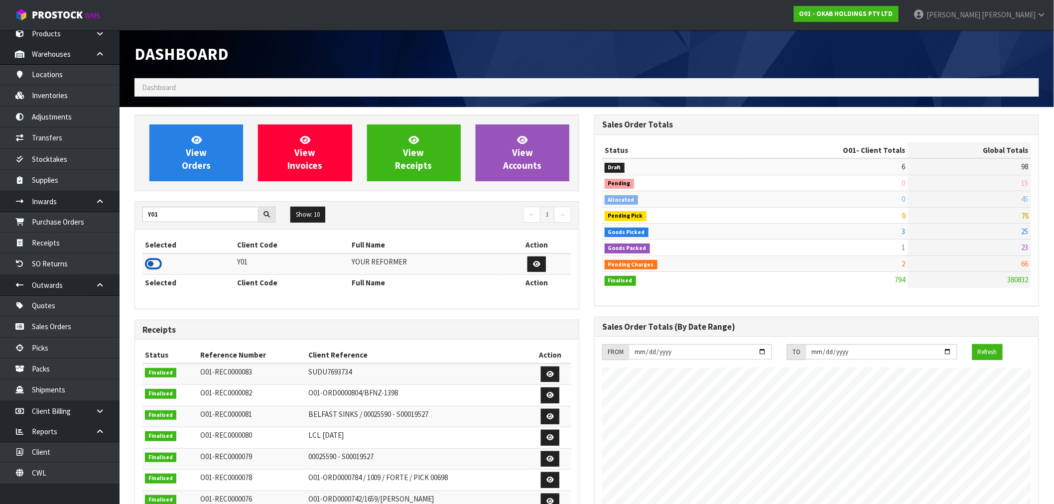
click at [153, 269] on icon at bounding box center [153, 264] width 17 height 15
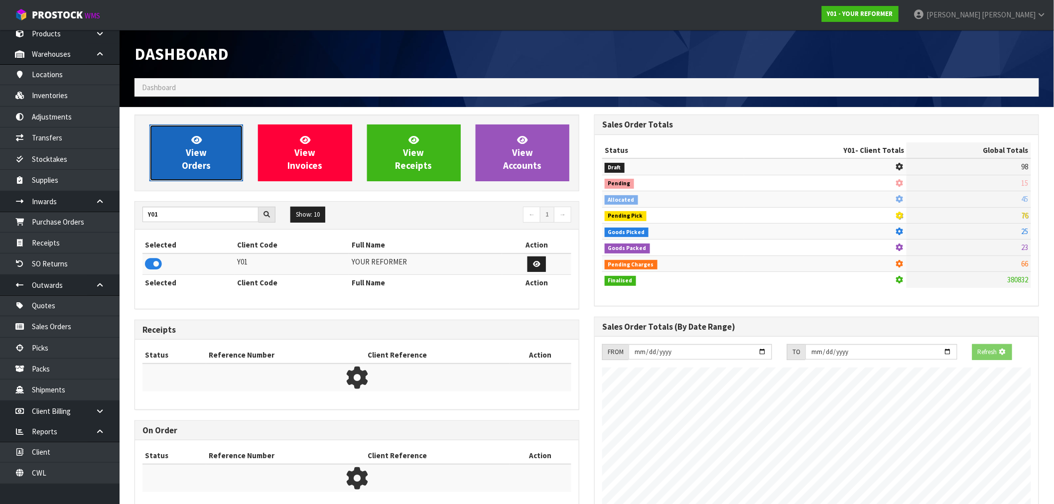
scroll to position [621, 460]
click at [190, 156] on span "View Orders" at bounding box center [196, 152] width 29 height 37
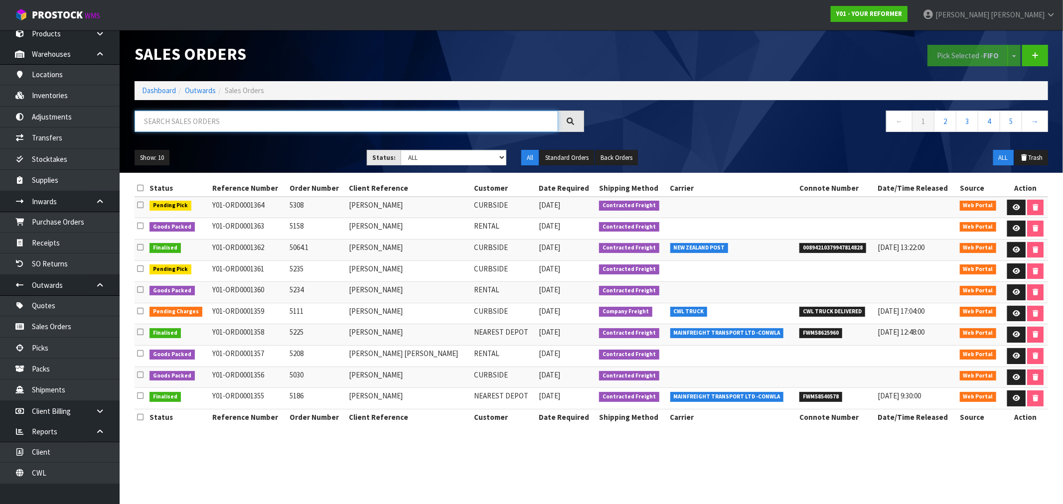
click at [264, 119] on input "text" at bounding box center [347, 121] width 424 height 21
type input "1363"
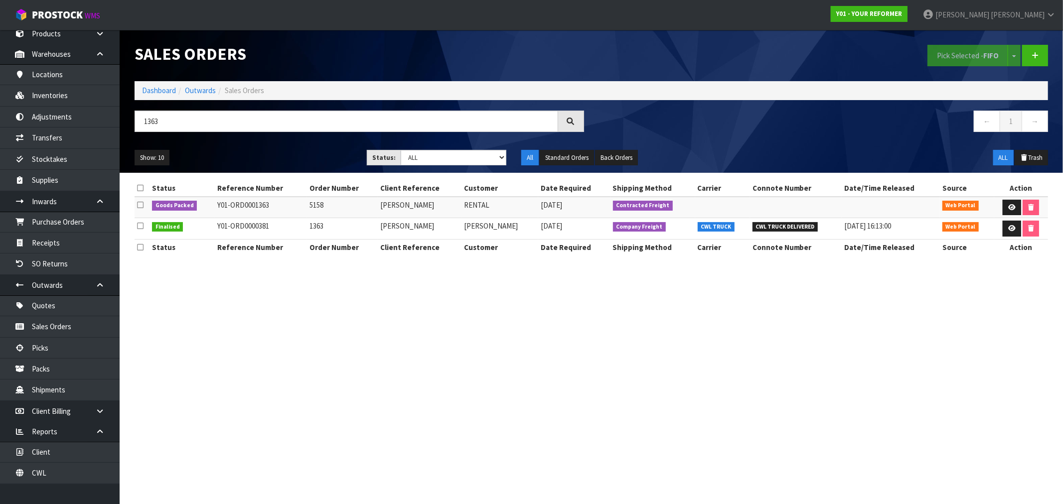
click at [251, 208] on td "Y01-ORD0001363" at bounding box center [261, 207] width 92 height 21
click at [1013, 211] on link at bounding box center [1012, 208] width 18 height 16
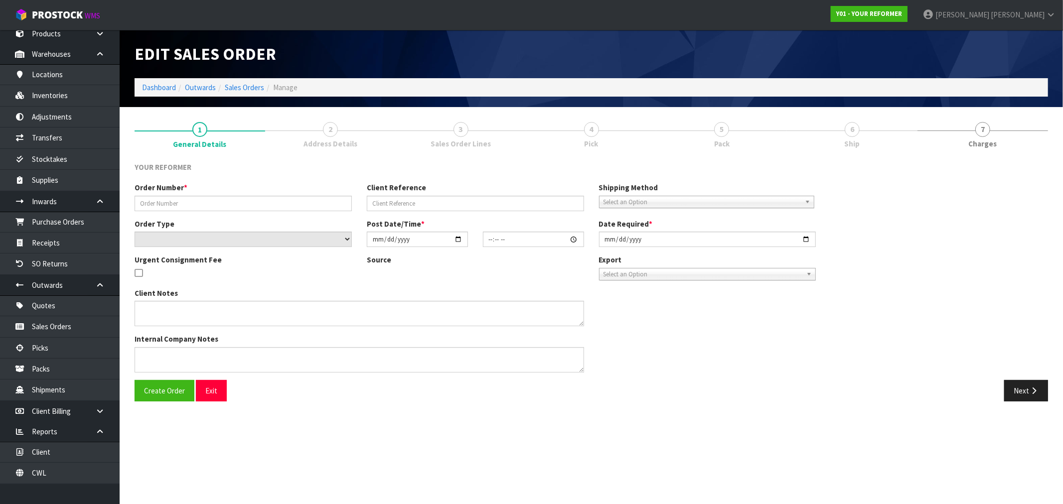
type input "5158"
type input "ARANI CUTHBERT"
select select "number:0"
type input "2025-09-11"
type input "11:45:00.000"
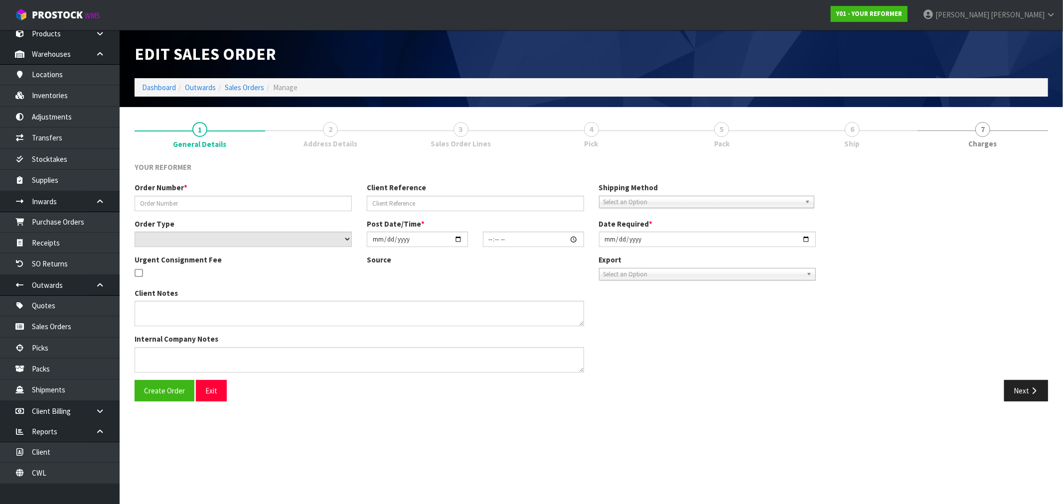
type input "2025-09-11"
type textarea "ARANI CUTHBERT 166A RIMMER ROAD AUK HELENSVILLE 0875 NEW ZEALAND +64 274 586 780"
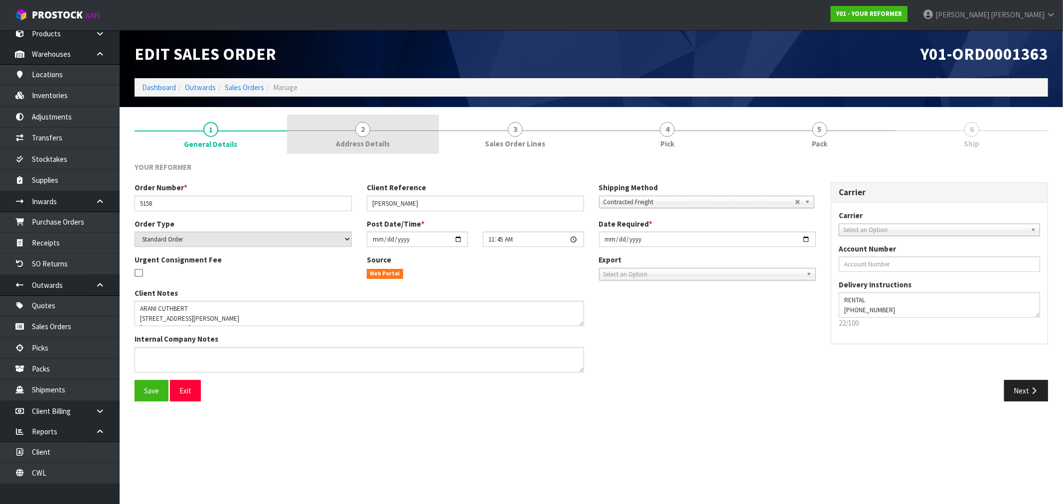
click at [317, 137] on link "2 Address Details" at bounding box center [363, 134] width 152 height 39
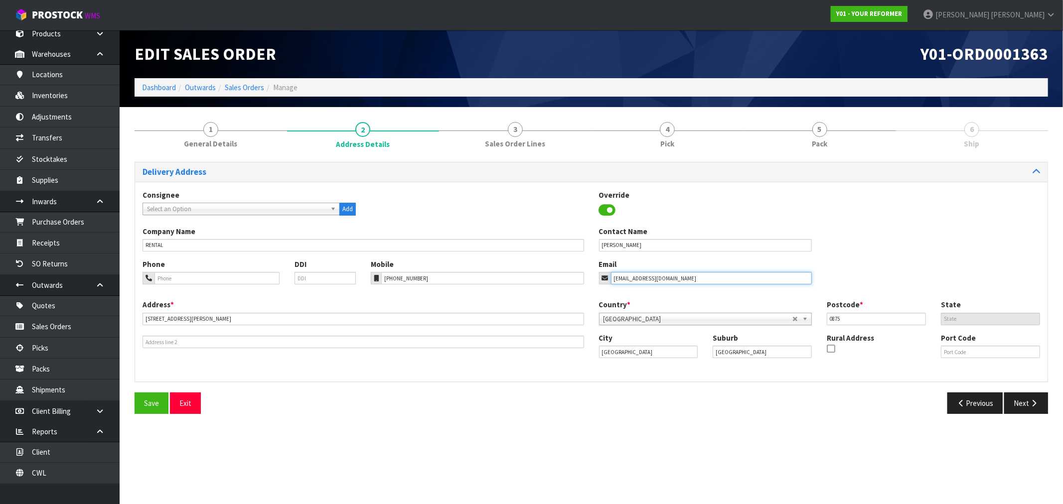
drag, startPoint x: 711, startPoint y: 275, endPoint x: 541, endPoint y: 277, distance: 169.9
click at [551, 276] on div "Phone DDI Mobile +64 274 586 780 Email arani@divaproductions.co.nz" at bounding box center [591, 279] width 912 height 40
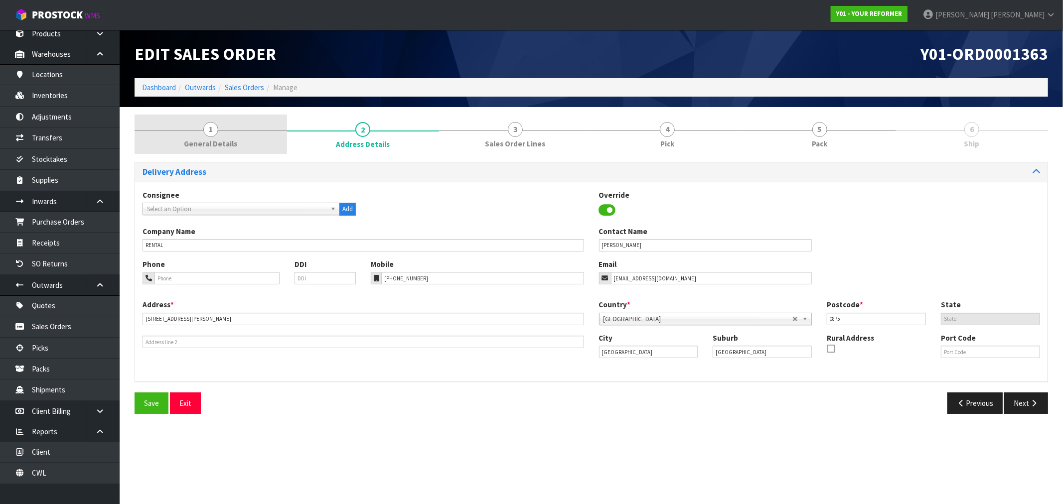
click at [230, 139] on span "General Details" at bounding box center [210, 144] width 53 height 10
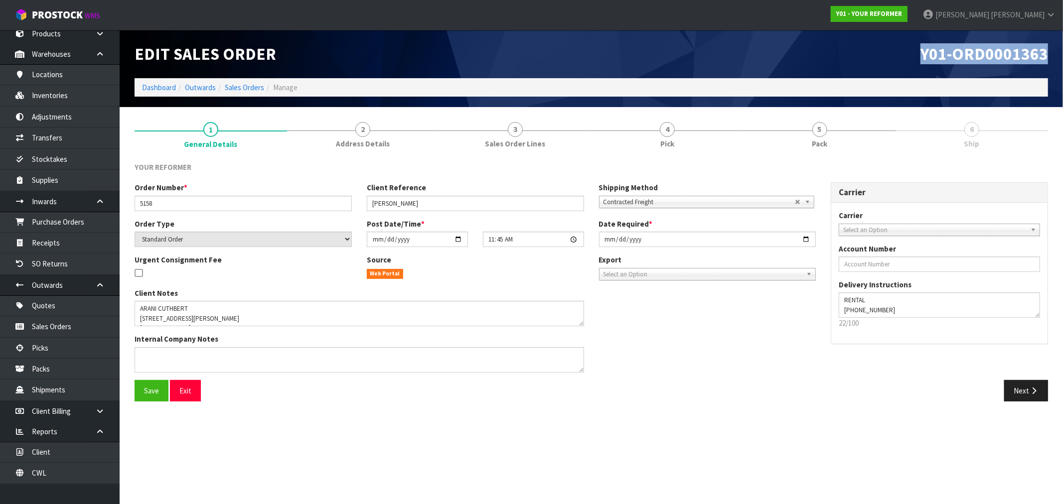
drag, startPoint x: 1055, startPoint y: 52, endPoint x: 908, endPoint y: 56, distance: 146.6
click at [908, 56] on div "Y01-ORD0001363" at bounding box center [823, 54] width 464 height 48
click at [170, 86] on link "Dashboard" at bounding box center [159, 87] width 34 height 9
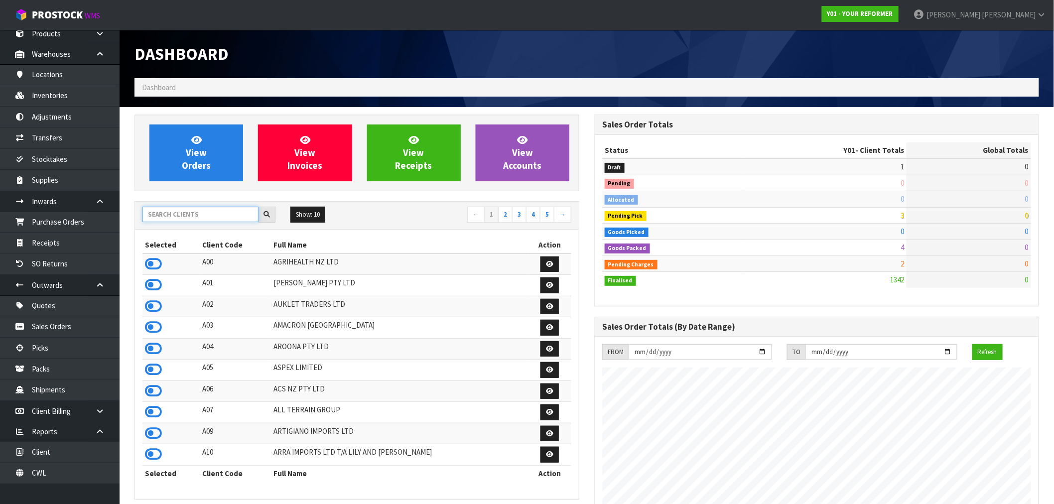
click at [183, 218] on input "text" at bounding box center [201, 214] width 116 height 15
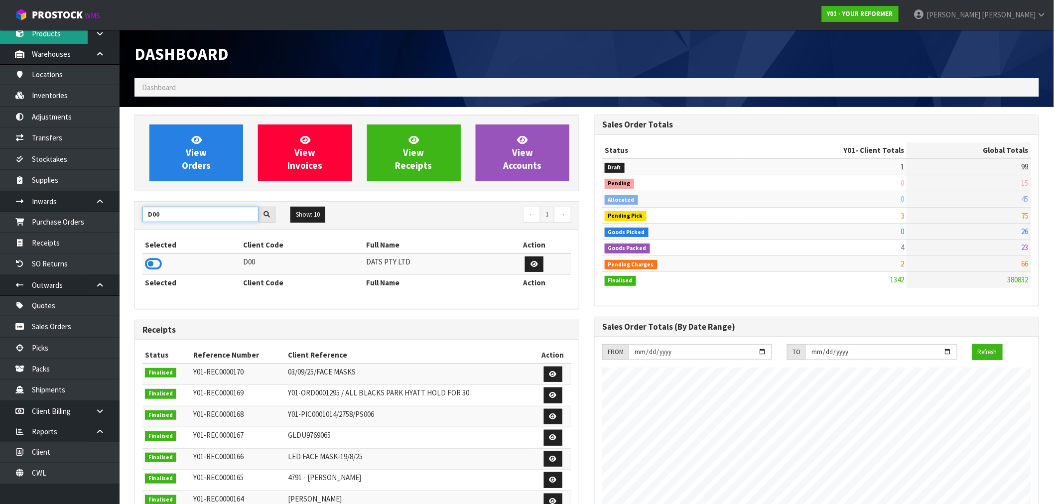
type input "D00"
click at [181, 219] on input "D00" at bounding box center [201, 214] width 116 height 15
click at [159, 261] on icon at bounding box center [153, 264] width 17 height 15
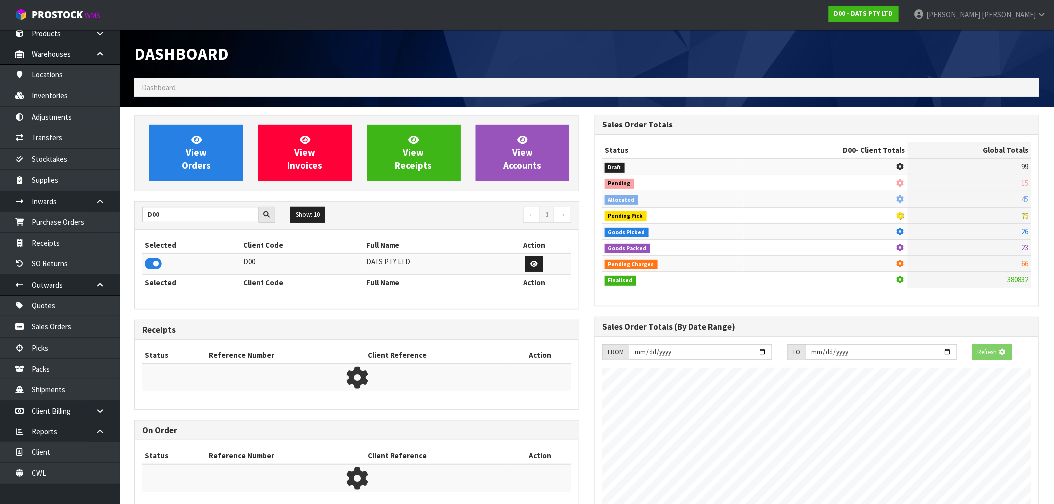
scroll to position [621, 460]
click at [237, 123] on div "View Orders View Invoices View Receipts View Accounts" at bounding box center [357, 153] width 445 height 77
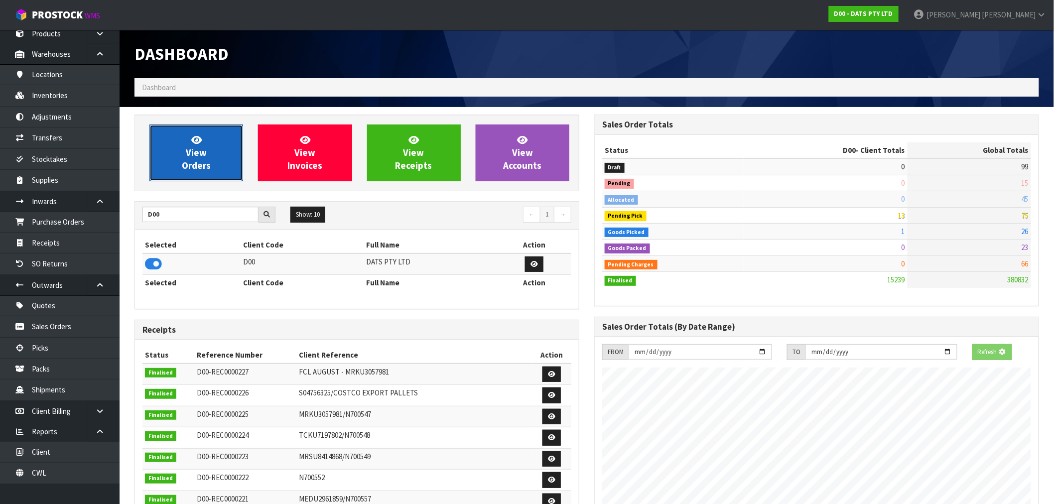
click at [212, 146] on link "View Orders" at bounding box center [196, 153] width 94 height 57
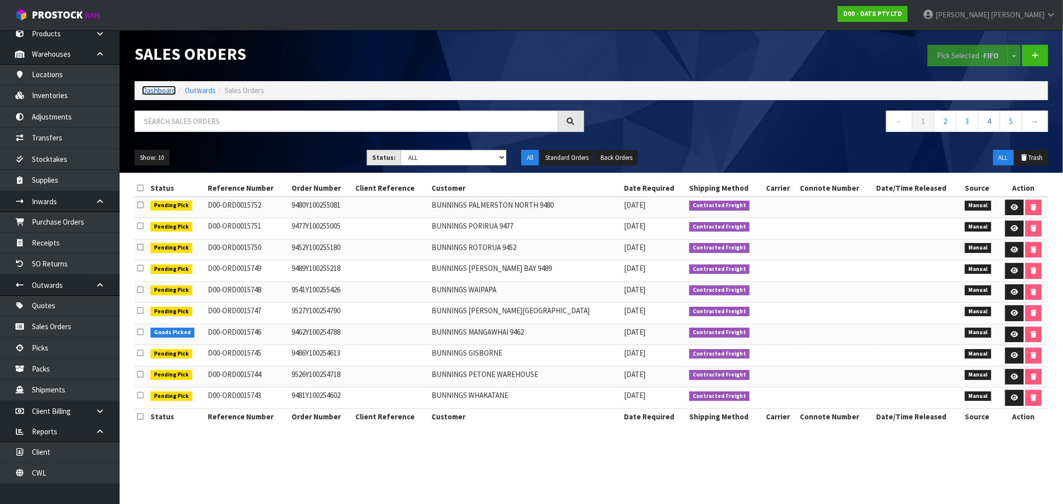
click at [166, 91] on link "Dashboard" at bounding box center [159, 90] width 34 height 9
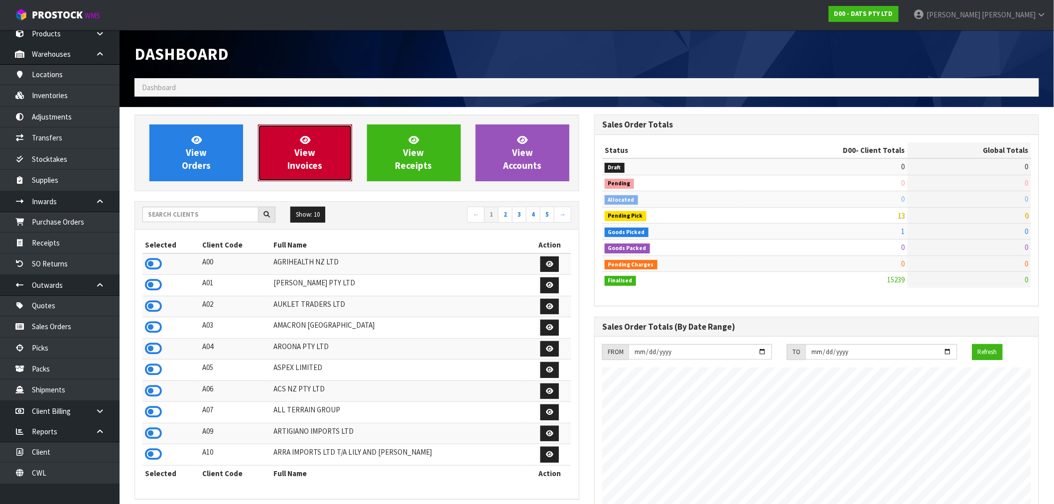
scroll to position [621, 460]
click at [283, 171] on link "View Invoices" at bounding box center [305, 153] width 94 height 57
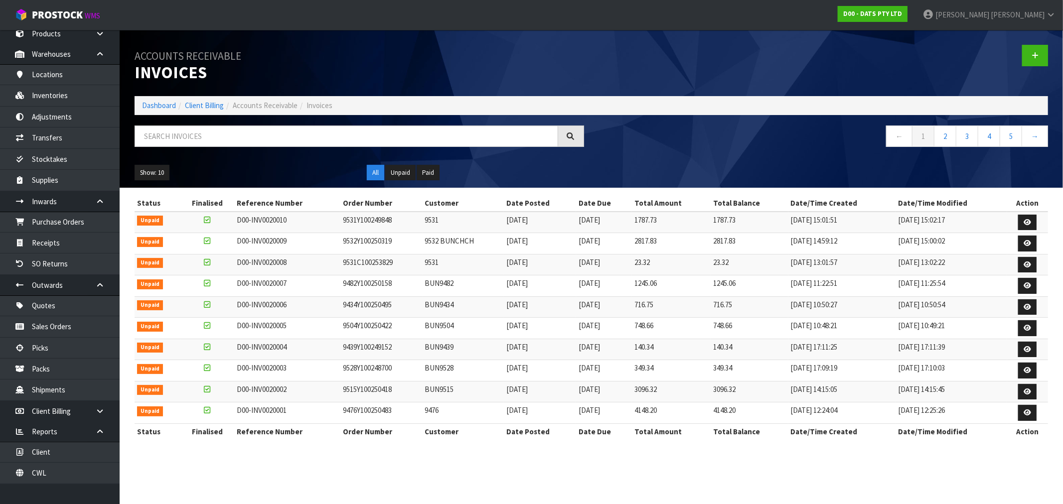
drag, startPoint x: 271, startPoint y: 347, endPoint x: 275, endPoint y: 339, distance: 8.9
click at [271, 346] on td "D00-INV0020004" at bounding box center [287, 349] width 106 height 21
drag, startPoint x: 287, startPoint y: 330, endPoint x: 228, endPoint y: 329, distance: 58.3
click at [228, 329] on tr "Unpaid D00-INV0020005 9504Y100250422 BUN9504 11/09/2025 20/10/2025 748.66 748.6…" at bounding box center [591, 328] width 913 height 21
drag, startPoint x: 299, startPoint y: 224, endPoint x: 239, endPoint y: 221, distance: 60.4
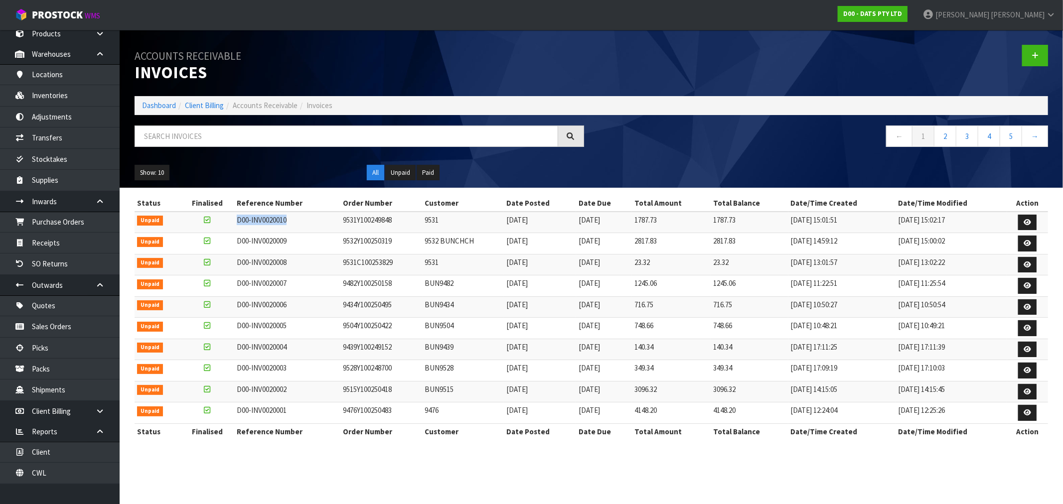
click at [239, 221] on td "D00-INV0020010" at bounding box center [287, 222] width 106 height 21
click at [266, 222] on td "D00-INV0020010" at bounding box center [287, 222] width 106 height 21
drag, startPoint x: 395, startPoint y: 330, endPoint x: 351, endPoint y: 330, distance: 43.8
click at [257, 330] on tr "Unpaid D00-INV0020005 9504Y100250422 BUN9504 11/09/2025 20/10/2025 748.66 748.6…" at bounding box center [591, 328] width 913 height 21
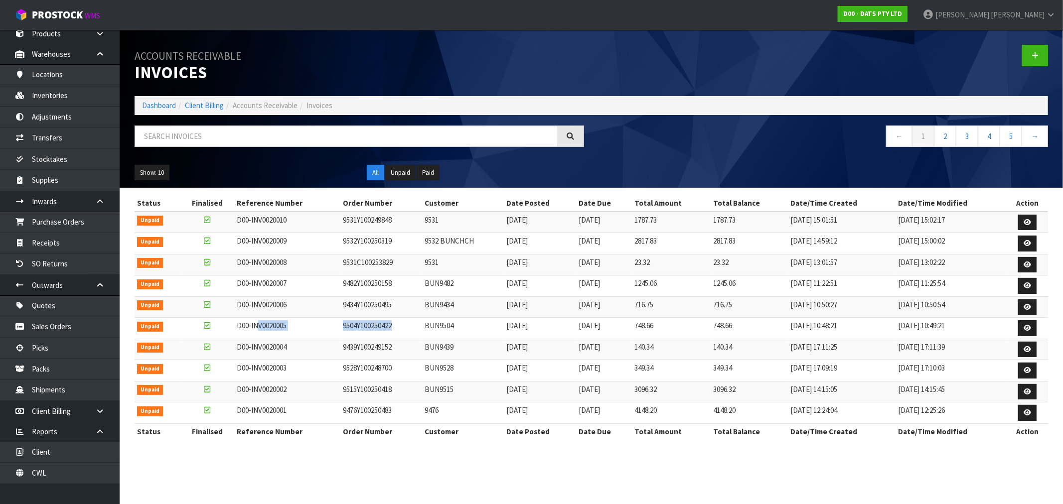
click at [379, 329] on td "9504Y100250422" at bounding box center [381, 328] width 82 height 21
drag, startPoint x: 394, startPoint y: 330, endPoint x: 384, endPoint y: 310, distance: 22.5
click at [326, 325] on tr "Unpaid D00-INV0020005 9504Y100250422 BUN9504 11/09/2025 20/10/2025 748.66 748.6…" at bounding box center [591, 328] width 913 height 21
drag, startPoint x: 392, startPoint y: 306, endPoint x: 329, endPoint y: 306, distance: 62.8
click at [329, 306] on tr "Unpaid D00-INV0020006 9434Y100250495 BUN9434 11/09/2025 20/10/2025 716.75 716.7…" at bounding box center [591, 306] width 913 height 21
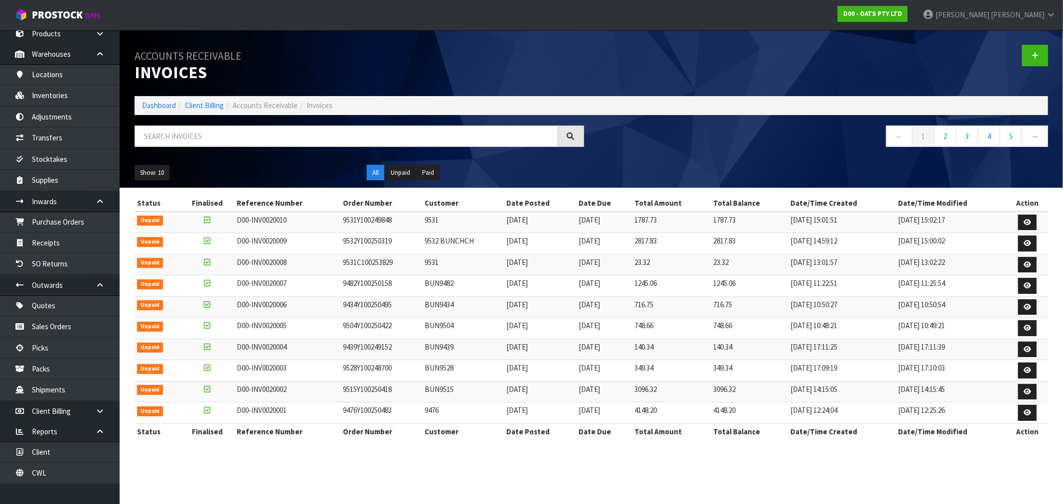
click at [370, 217] on td "9531Y100249848" at bounding box center [381, 222] width 82 height 21
drag, startPoint x: 396, startPoint y: 331, endPoint x: 360, endPoint y: 326, distance: 36.8
click at [360, 326] on td "9504Y100250422" at bounding box center [381, 328] width 82 height 21
drag, startPoint x: 392, startPoint y: 310, endPoint x: 373, endPoint y: 319, distance: 21.4
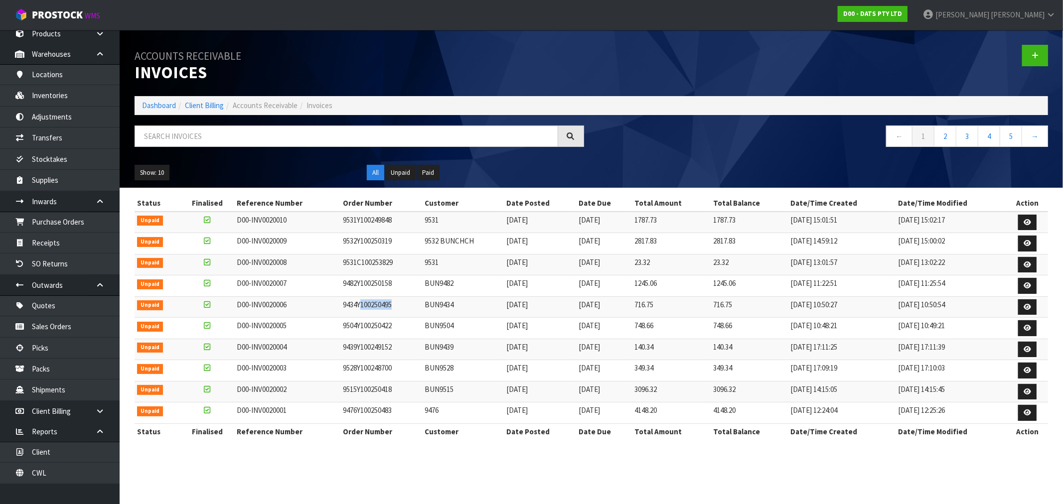
click at [359, 314] on td "9434Y100250495" at bounding box center [381, 306] width 82 height 21
drag, startPoint x: 393, startPoint y: 266, endPoint x: 311, endPoint y: 273, distance: 82.0
click at [311, 273] on tr "Unpaid D00-INV0020008 9531C100253829 9531 11/09/2025 20/10/2025 23.32 23.32 11/…" at bounding box center [591, 264] width 913 height 21
click at [1023, 289] on icon at bounding box center [1026, 286] width 7 height 6
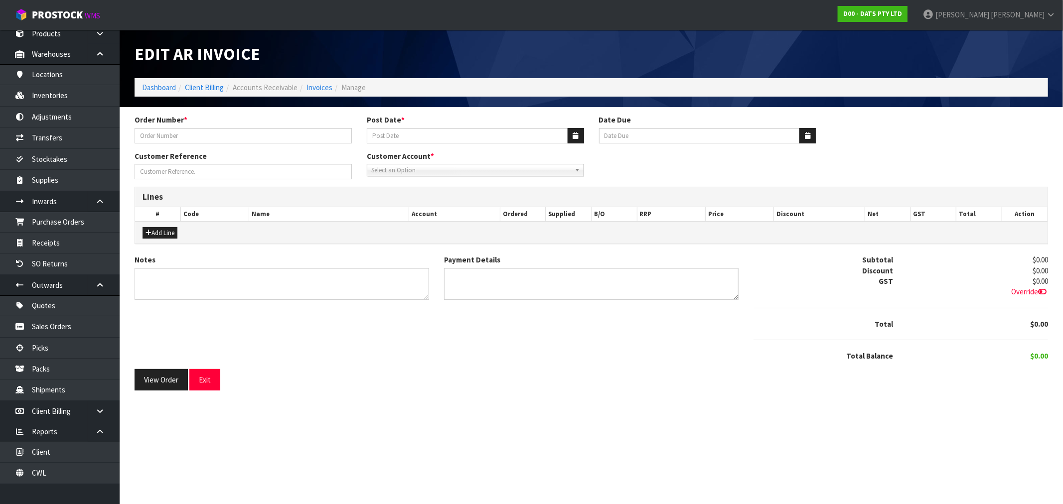
type input "9482Y100250158"
type input "[DATE]"
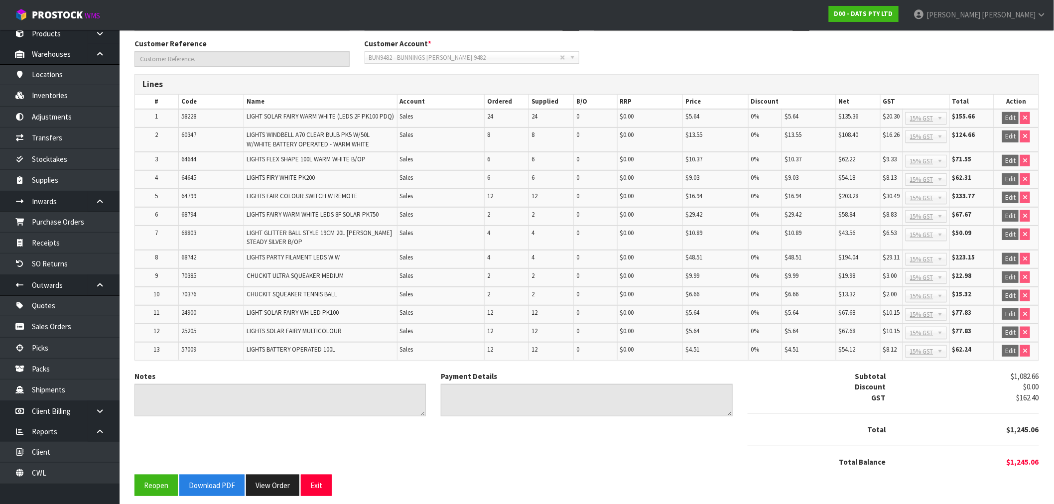
scroll to position [120, 0]
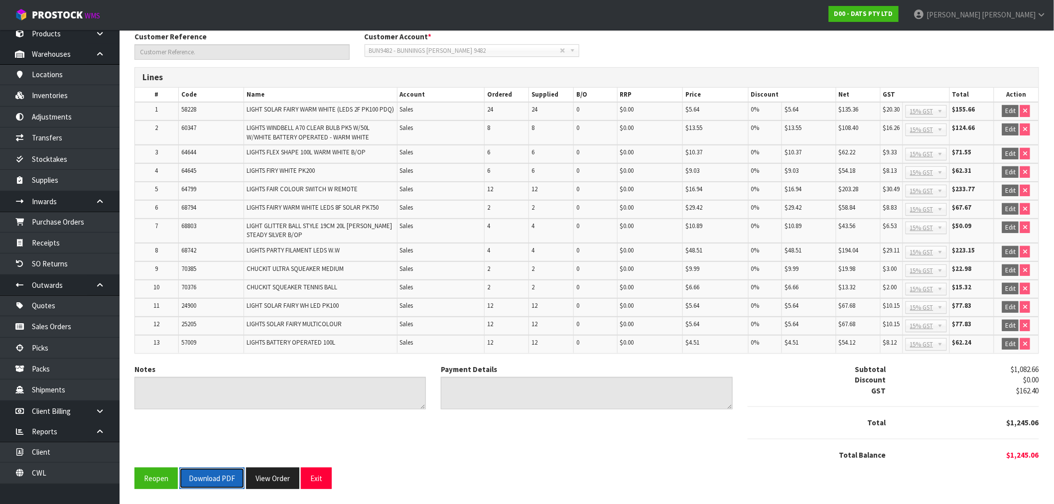
click at [216, 470] on button "Download PDF" at bounding box center [211, 478] width 65 height 21
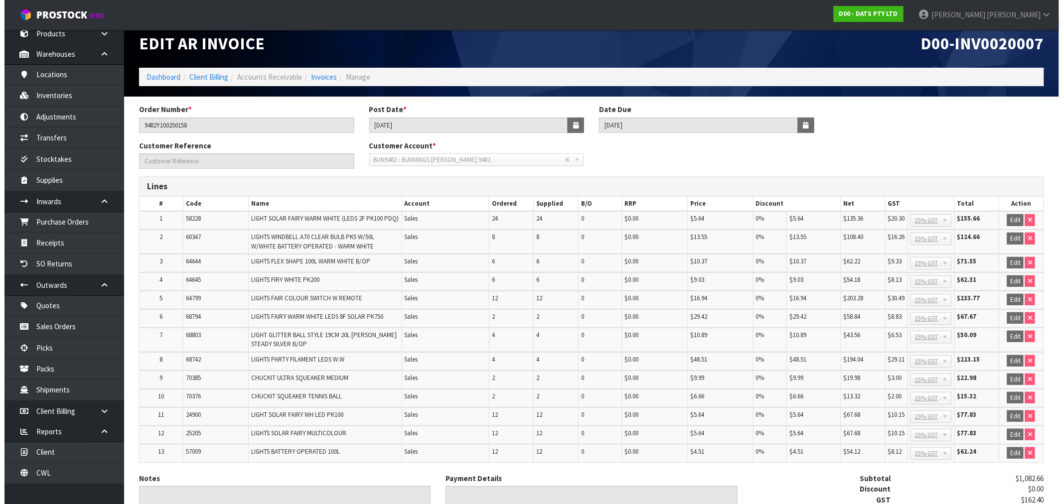
scroll to position [0, 0]
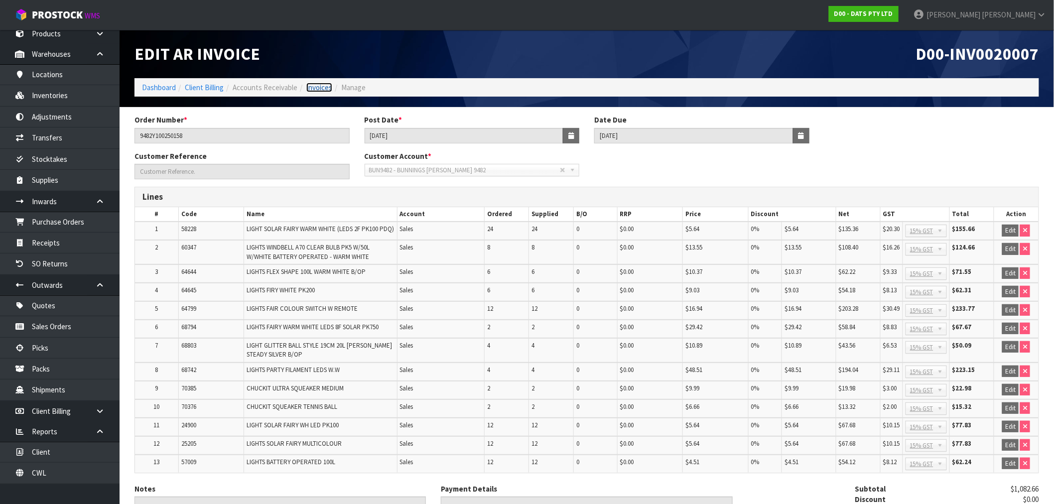
click at [315, 86] on link "Invoices" at bounding box center [319, 87] width 26 height 9
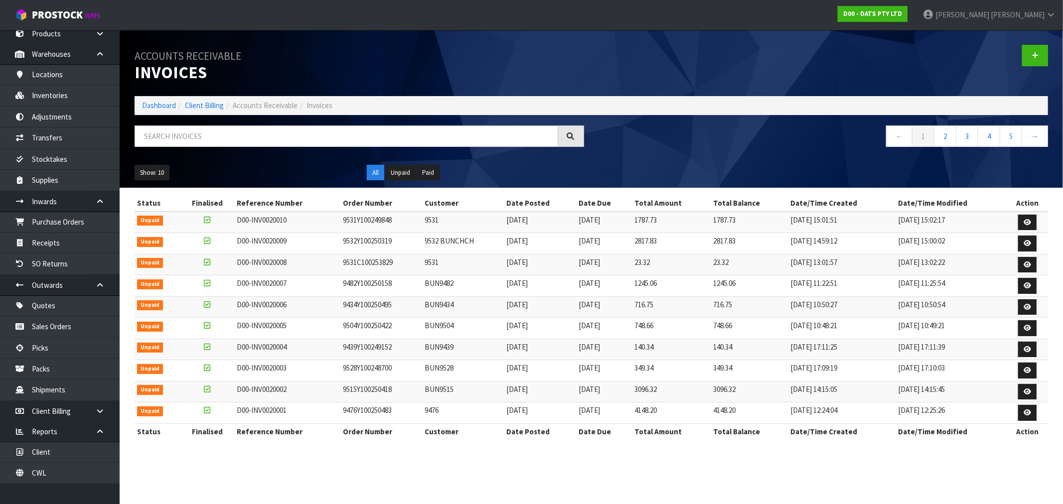
click at [277, 351] on td "D00-INV0020004" at bounding box center [287, 349] width 106 height 21
